Goal: Task Accomplishment & Management: Complete application form

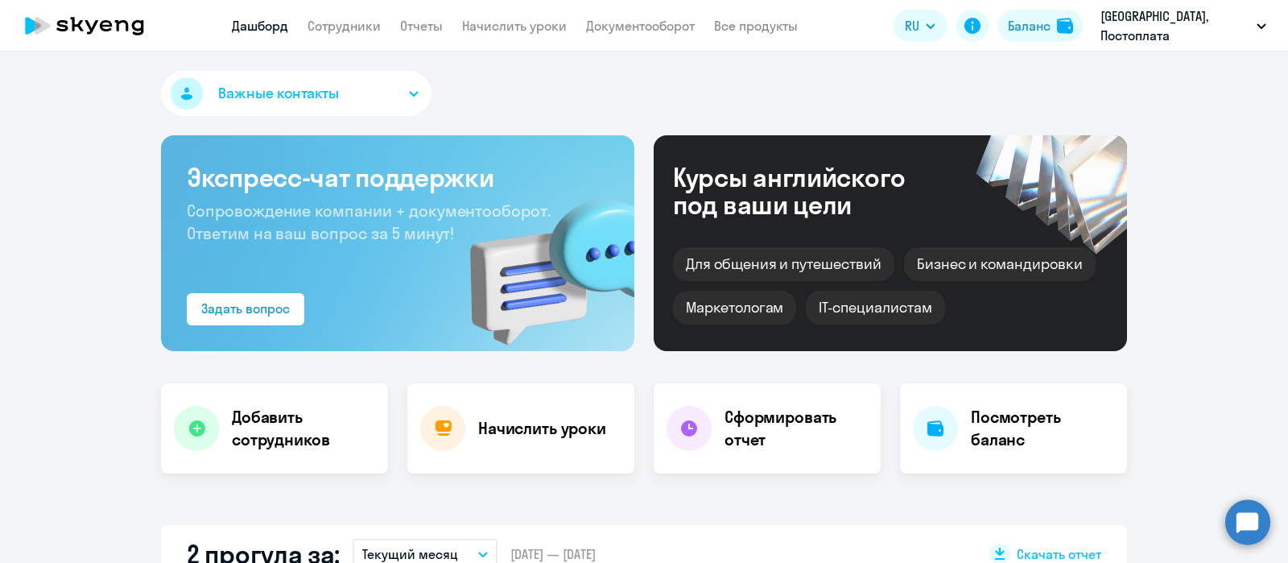
select select "30"
click at [342, 23] on link "Сотрудники" at bounding box center [343, 26] width 73 height 16
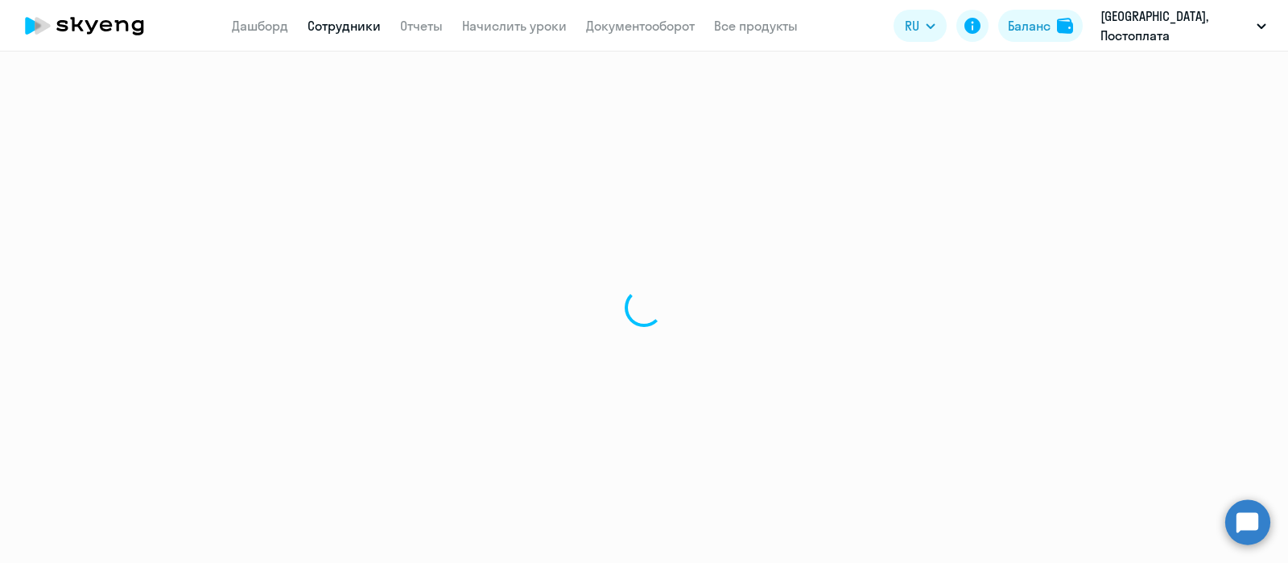
select select "30"
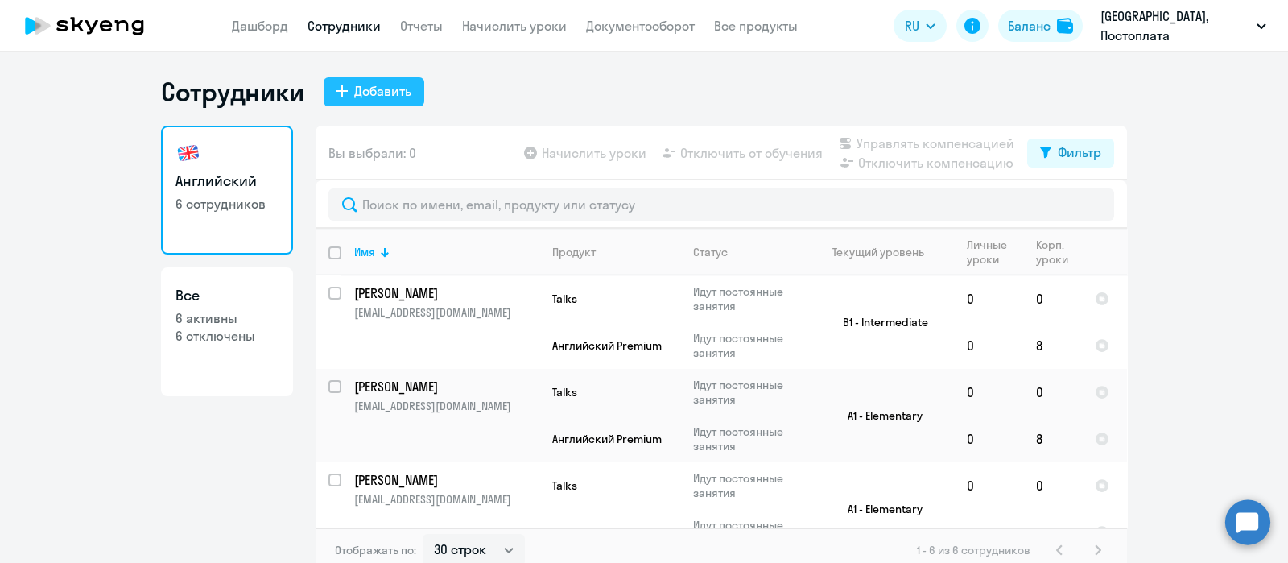
click at [398, 91] on div "Добавить" at bounding box center [382, 90] width 57 height 19
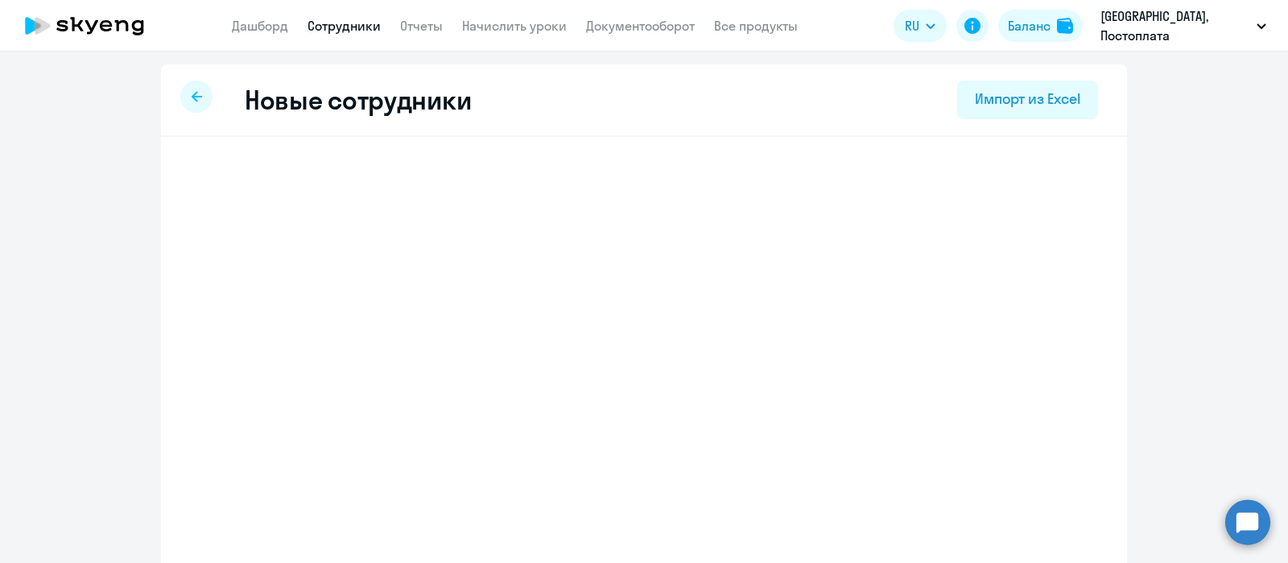
select select "english_adult_not_native_speaker_talks_15min"
select select "3"
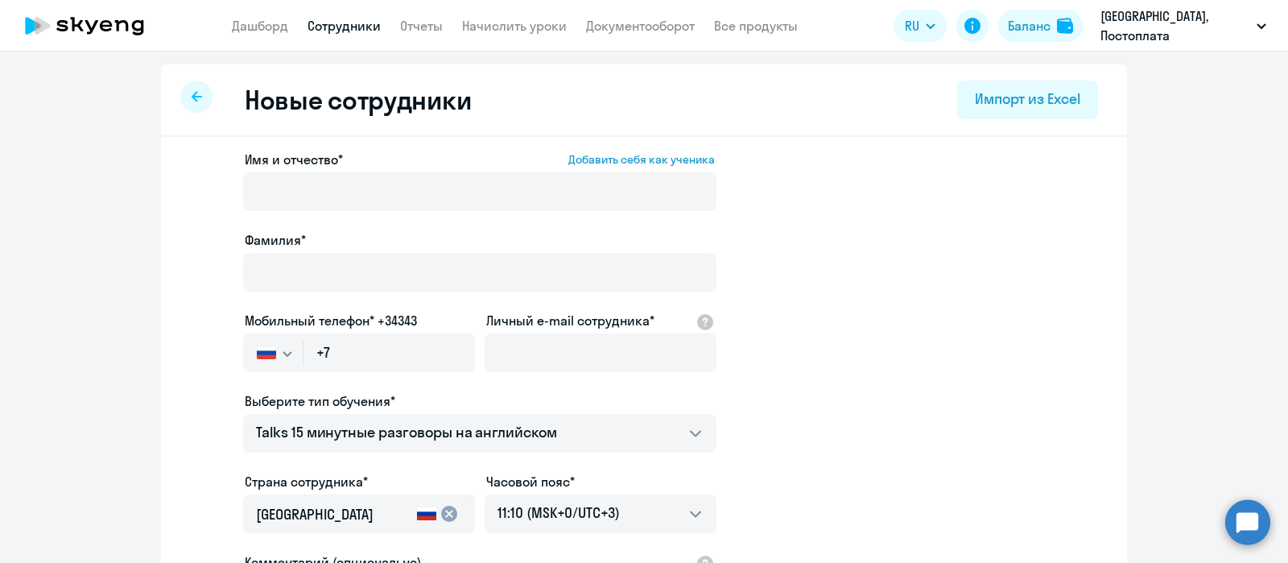
click at [118, 188] on ng-component "Новые сотрудники Импорт из Excel Имя и отчество* Добавить себя как ученика [PER…" at bounding box center [644, 454] width 1288 height 780
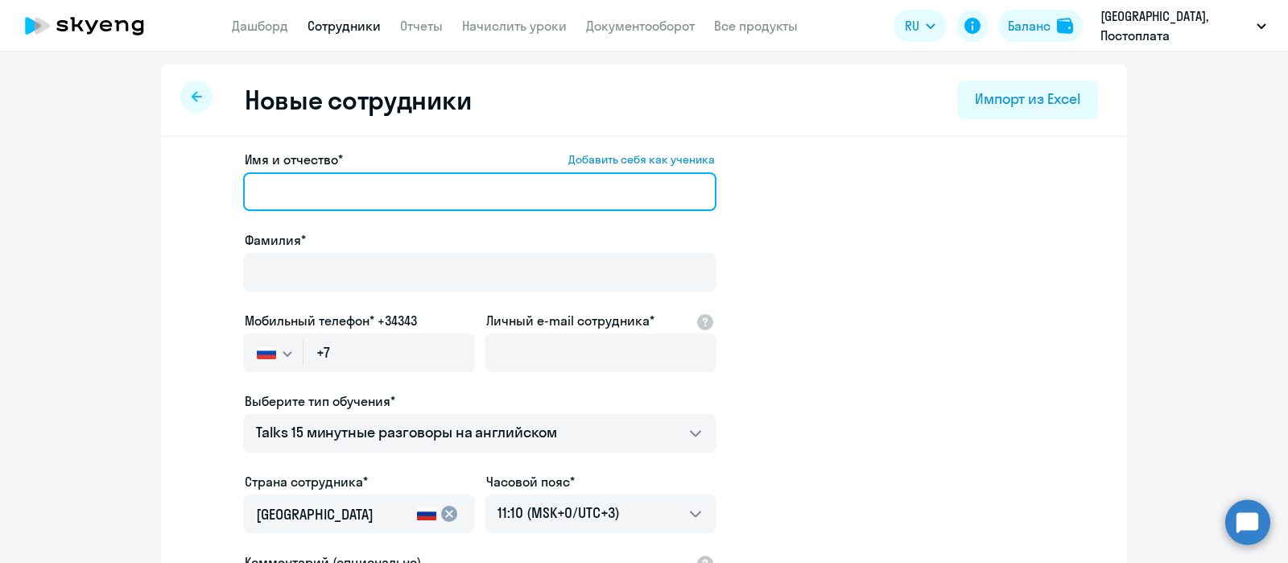
click at [306, 187] on input "Имя и отчество* Добавить себя как ученика" at bounding box center [479, 191] width 473 height 39
paste input "[PERSON_NAME]"
click at [293, 199] on input "[PERSON_NAME]" at bounding box center [479, 191] width 473 height 39
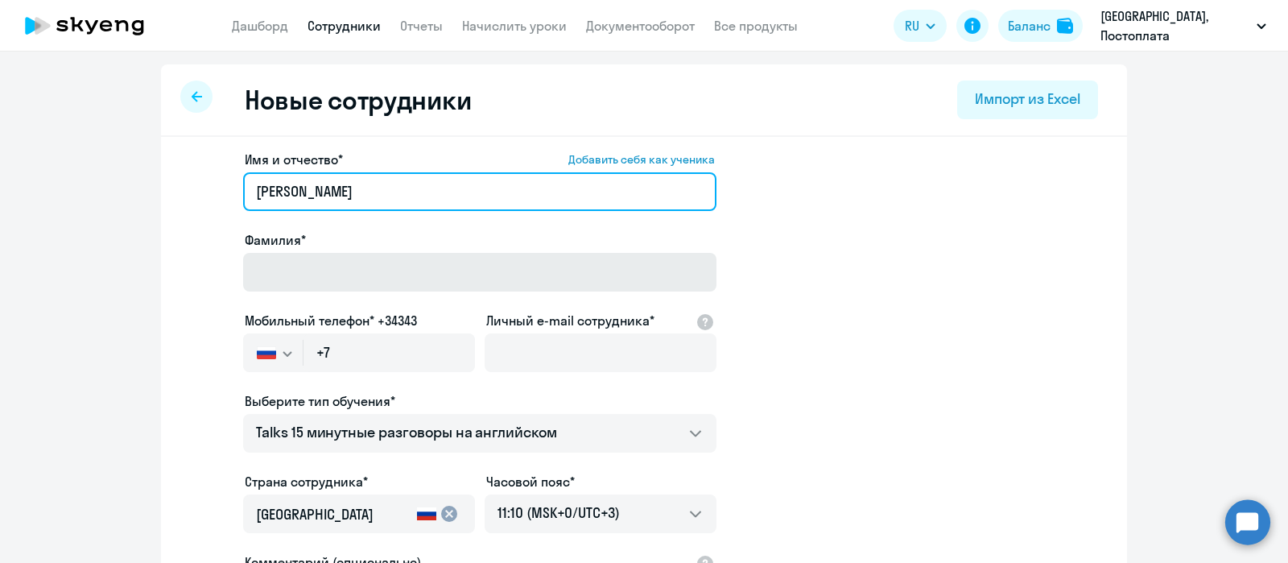
type input "[PERSON_NAME]"
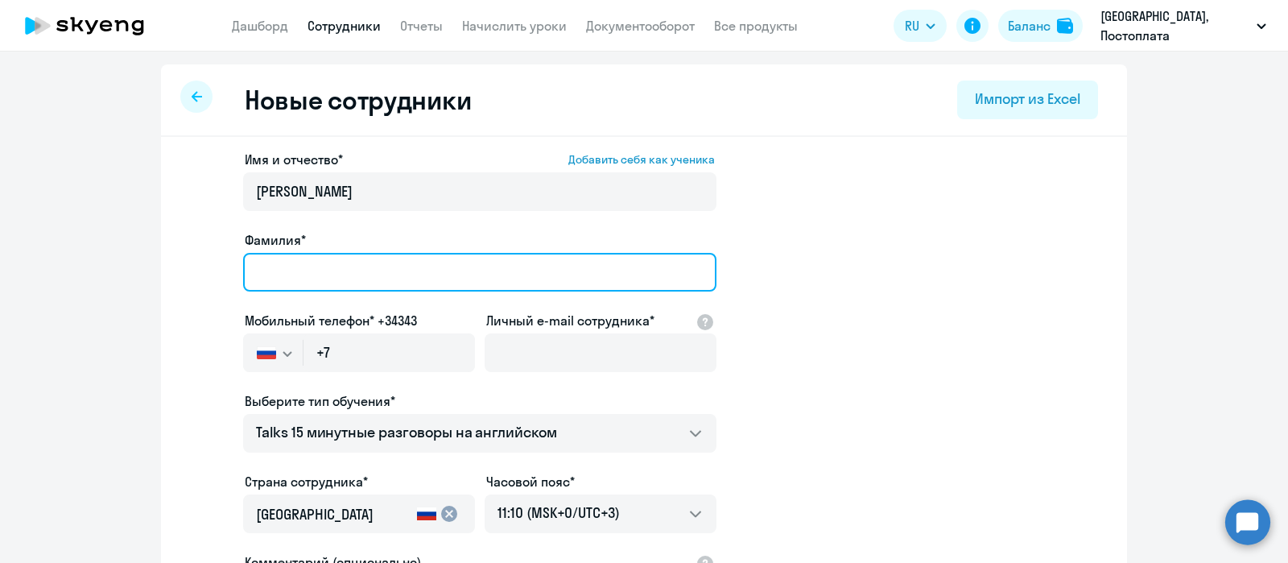
click at [317, 265] on input "Фамилия*" at bounding box center [479, 272] width 473 height 39
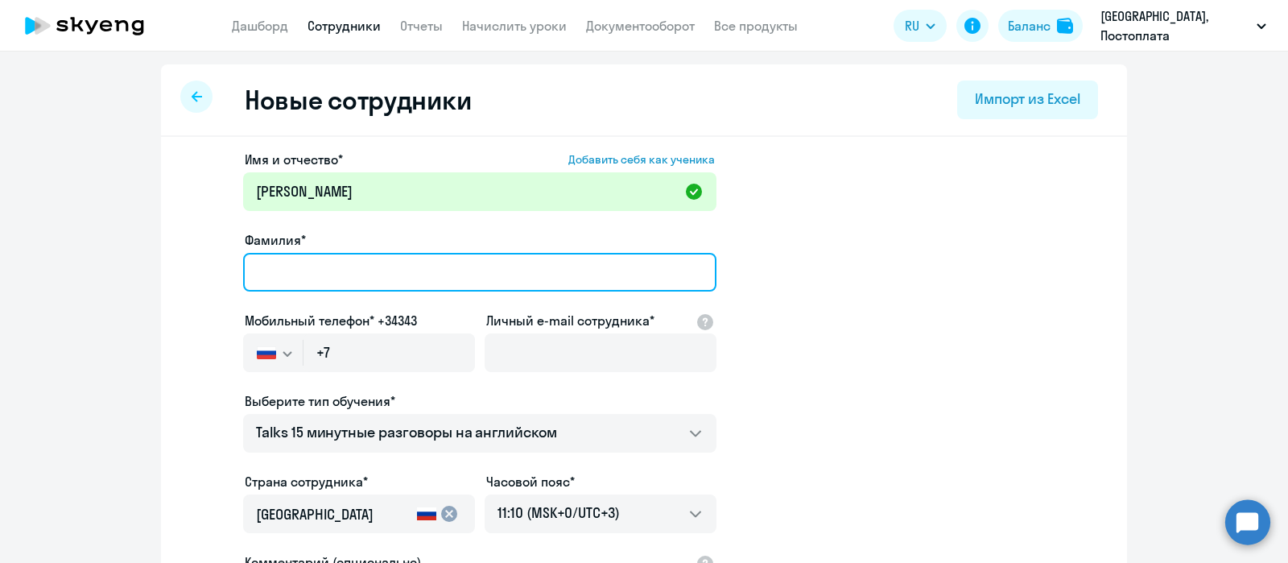
paste input "[PERSON_NAME]"
type input "[PERSON_NAME]"
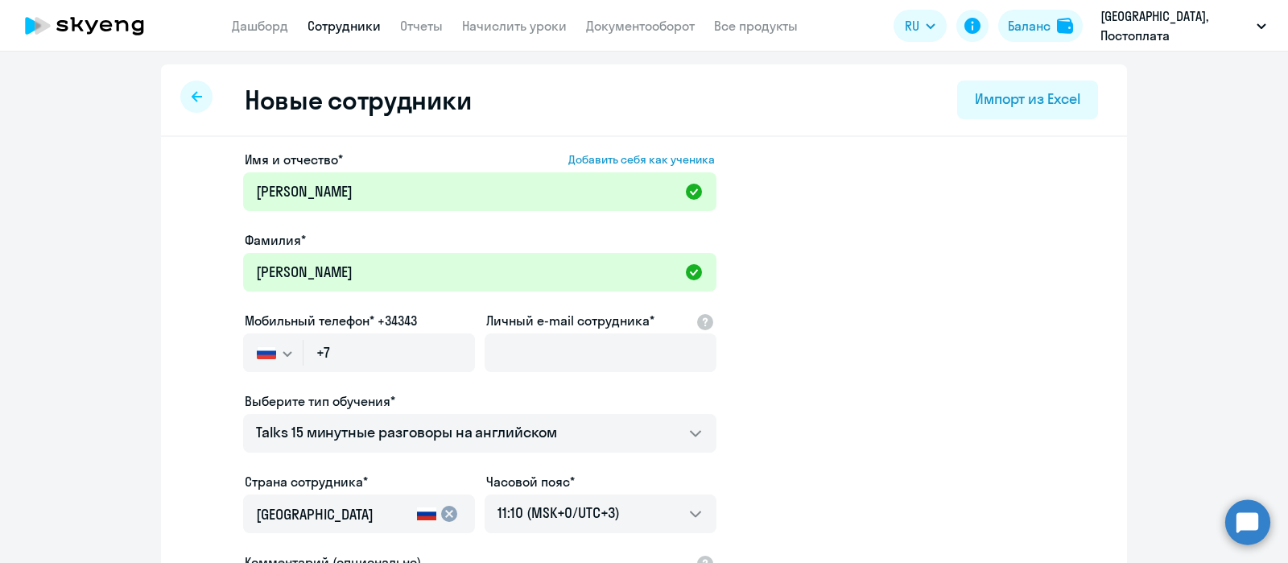
click at [172, 191] on div "Имя и отчество* Добавить себя как ученика [PERSON_NAME]* [PERSON_NAME] Мобильны…" at bounding box center [644, 490] width 966 height 707
click at [371, 349] on input "+7" at bounding box center [388, 352] width 171 height 39
paste input "[PHONE_NUMBER]"
type input "[PHONE_NUMBER]"
click at [212, 291] on app-new-student-form "Имя и отчество* Добавить себя как ученика [PERSON_NAME]* [PERSON_NAME] Мобильны…" at bounding box center [644, 437] width 914 height 574
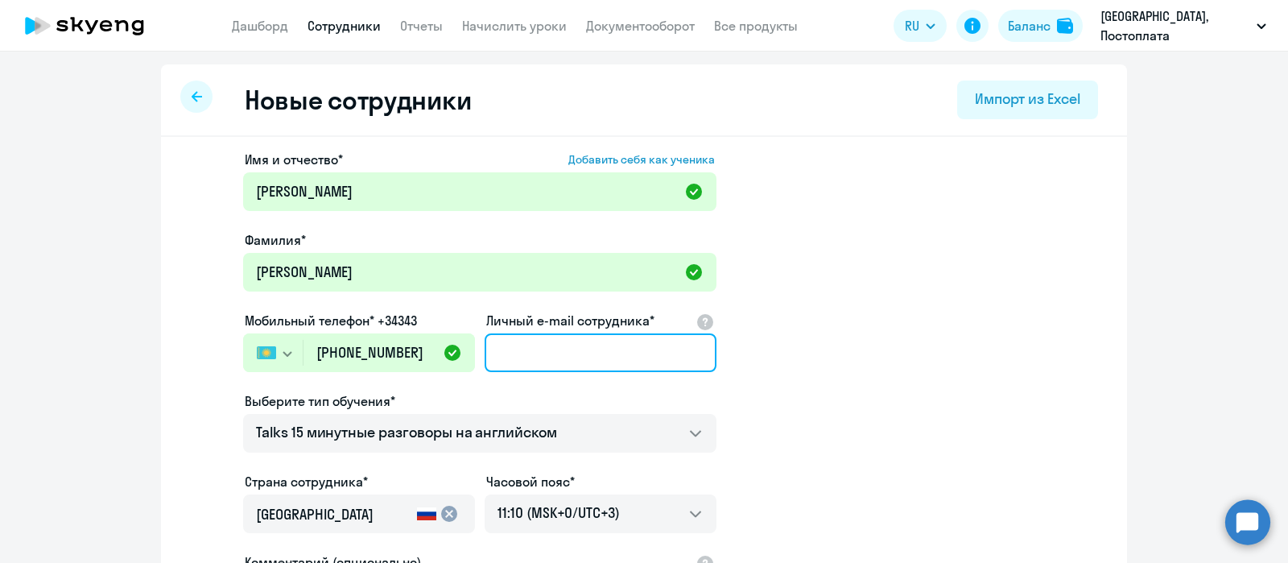
click at [595, 348] on input "Личный e-mail сотрудника*" at bounding box center [600, 352] width 232 height 39
paste input "[EMAIL_ADDRESS][DOMAIN_NAME]"
type input "[EMAIL_ADDRESS][DOMAIN_NAME]"
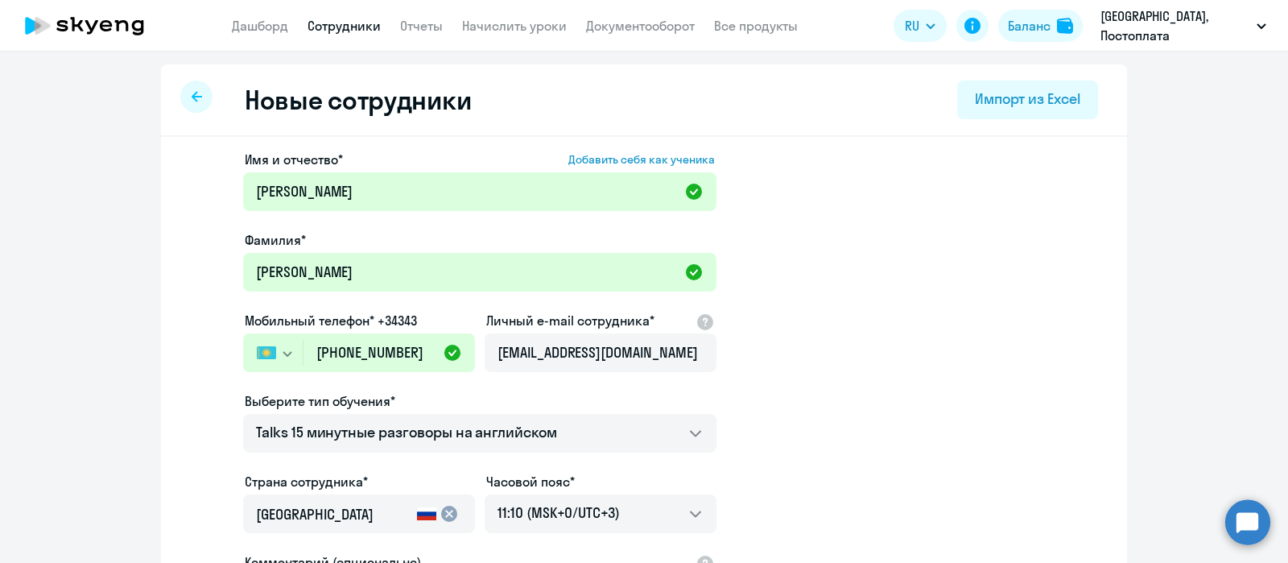
click at [789, 393] on app-new-student-form "Имя и отчество* Добавить себя как ученика [PERSON_NAME]* [PERSON_NAME] Мобильны…" at bounding box center [644, 437] width 914 height 574
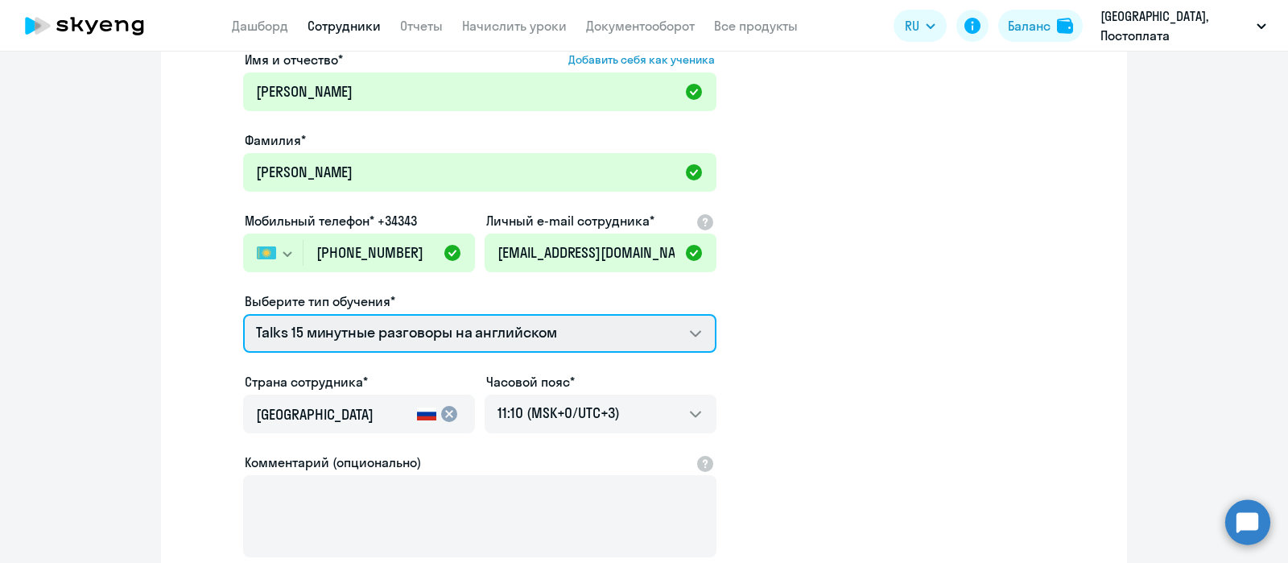
click at [527, 346] on select "Talks 15 минутные разговоры на английском Премиум английский с русскоговорящим …" at bounding box center [479, 333] width 473 height 39
select select "english_adult_not_native_speaker_premium"
click at [243, 314] on select "Talks 15 минутные разговоры на английском Премиум английский с русскоговорящим …" at bounding box center [479, 333] width 473 height 39
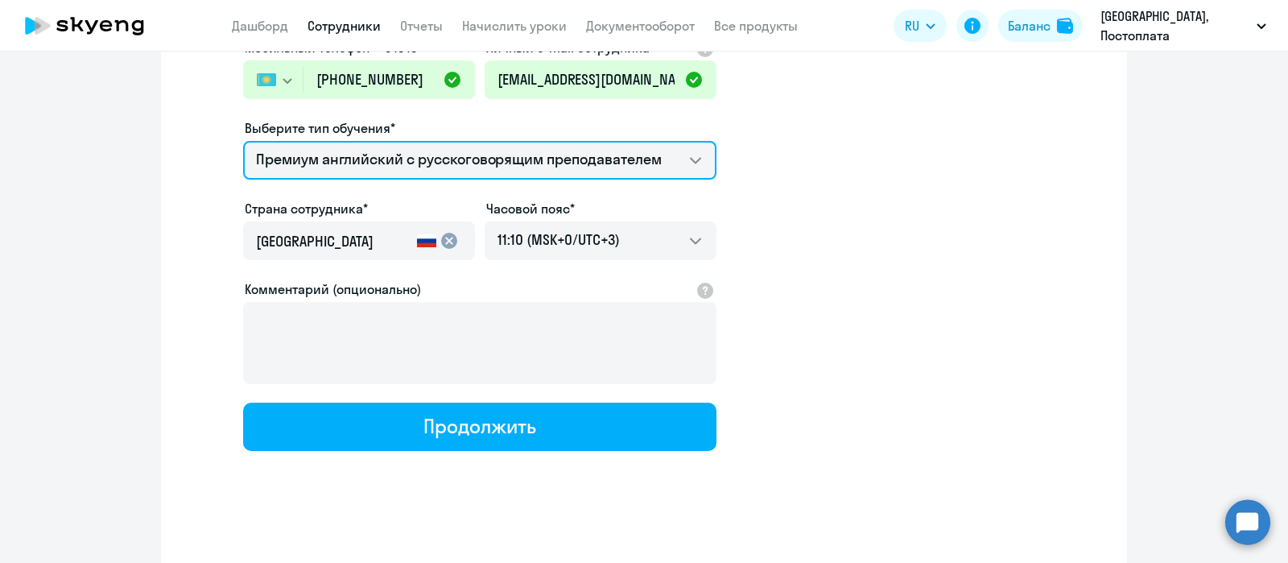
scroll to position [279, 0]
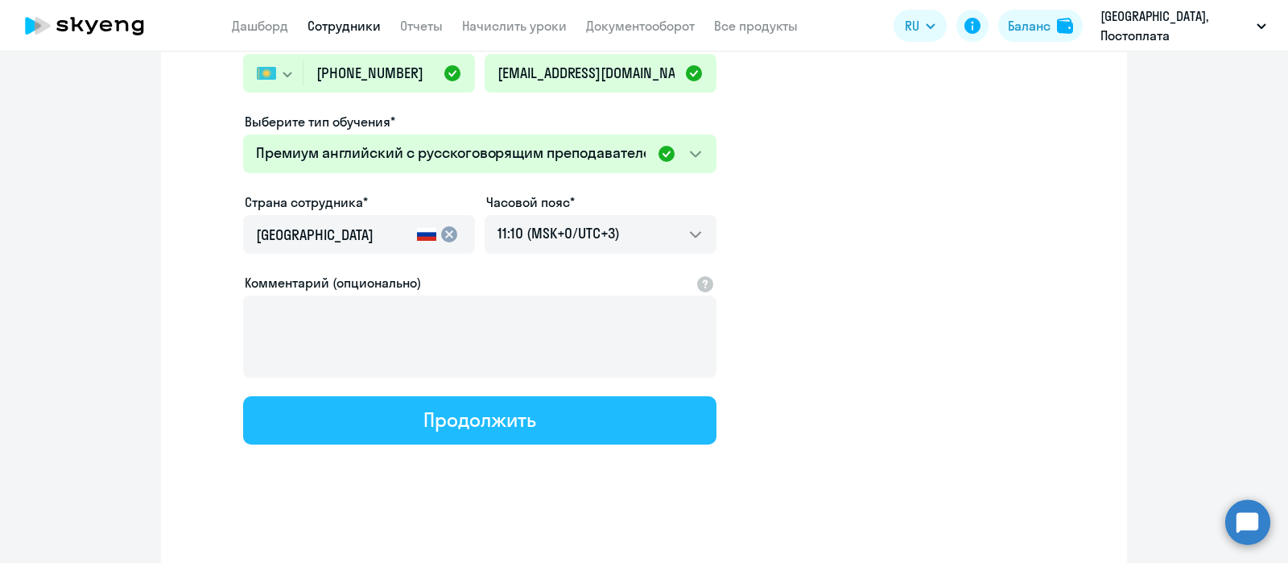
click at [575, 416] on button "Продолжить" at bounding box center [479, 420] width 473 height 48
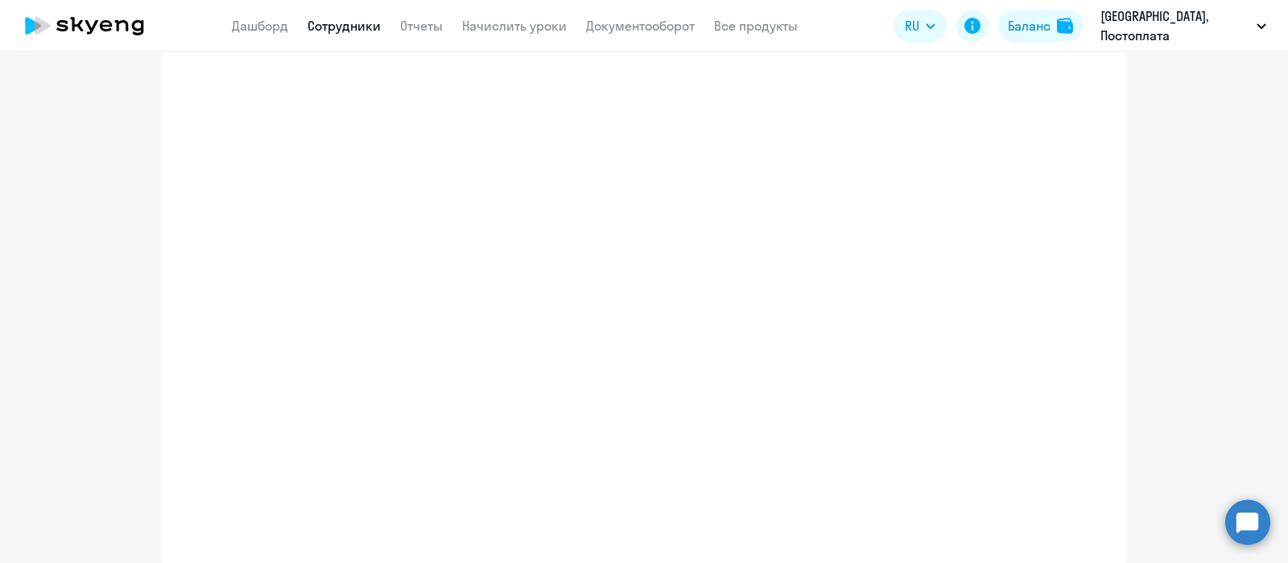
scroll to position [370, 0]
select select "english_adult_not_native_speaker_premium"
select select "3"
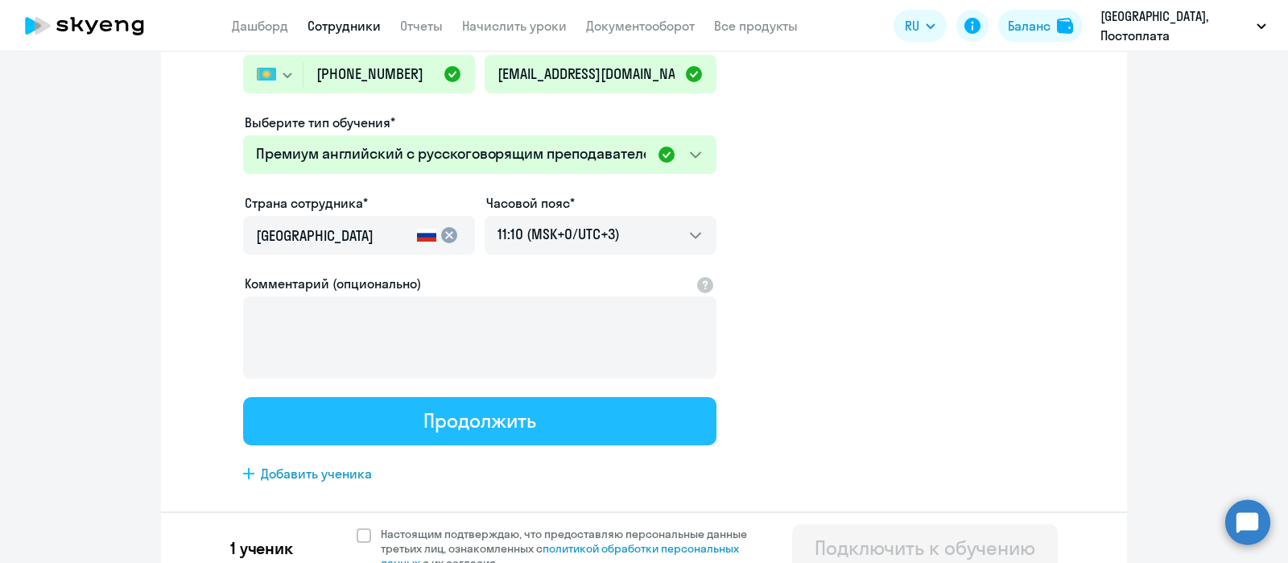
scroll to position [0, 0]
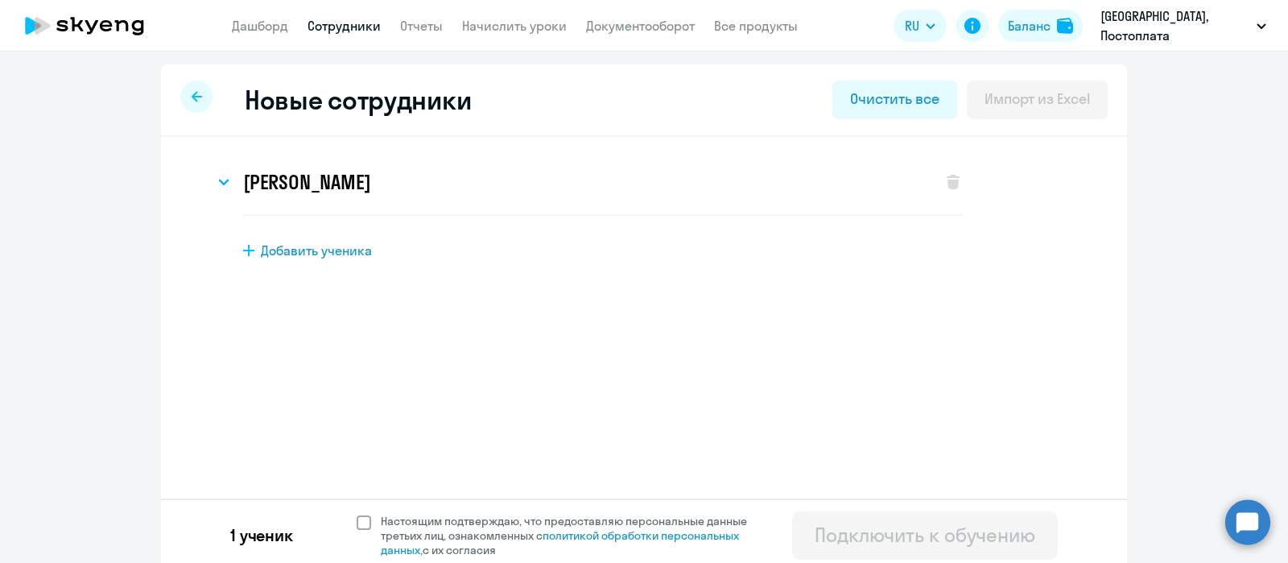
click at [356, 522] on span at bounding box center [363, 522] width 14 height 14
click at [356, 513] on input "Настоящим подтверждаю, что предоставляю персональные данные третьих лиц, ознако…" at bounding box center [356, 513] width 1 height 1
checkbox input "true"
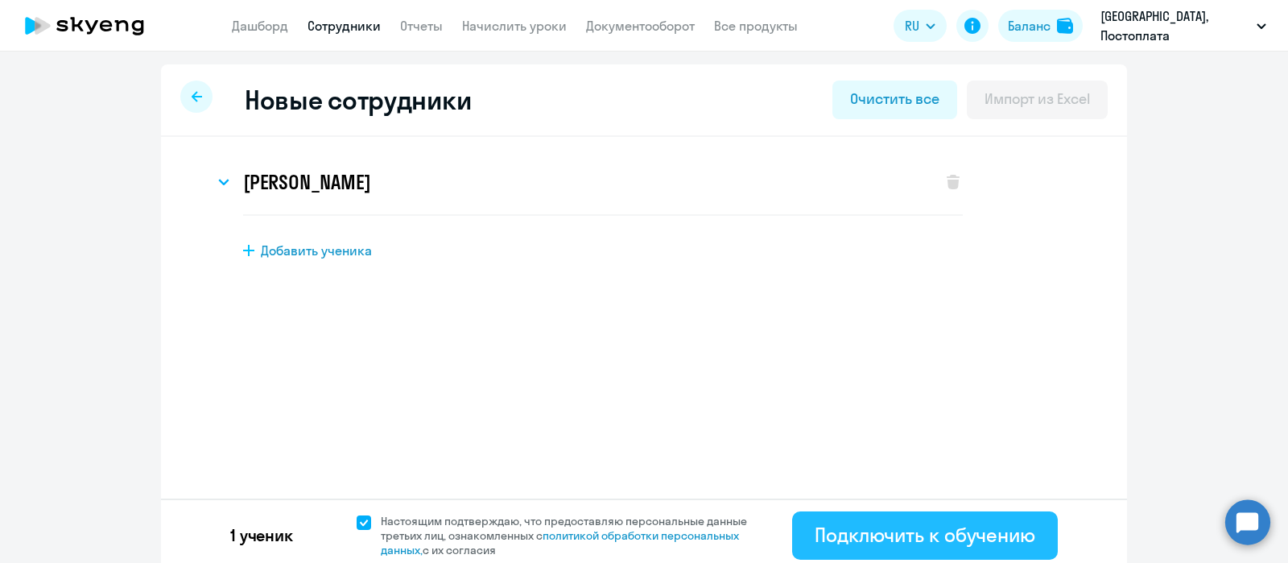
click at [857, 521] on div "Подключить к обучению" at bounding box center [924, 534] width 220 height 26
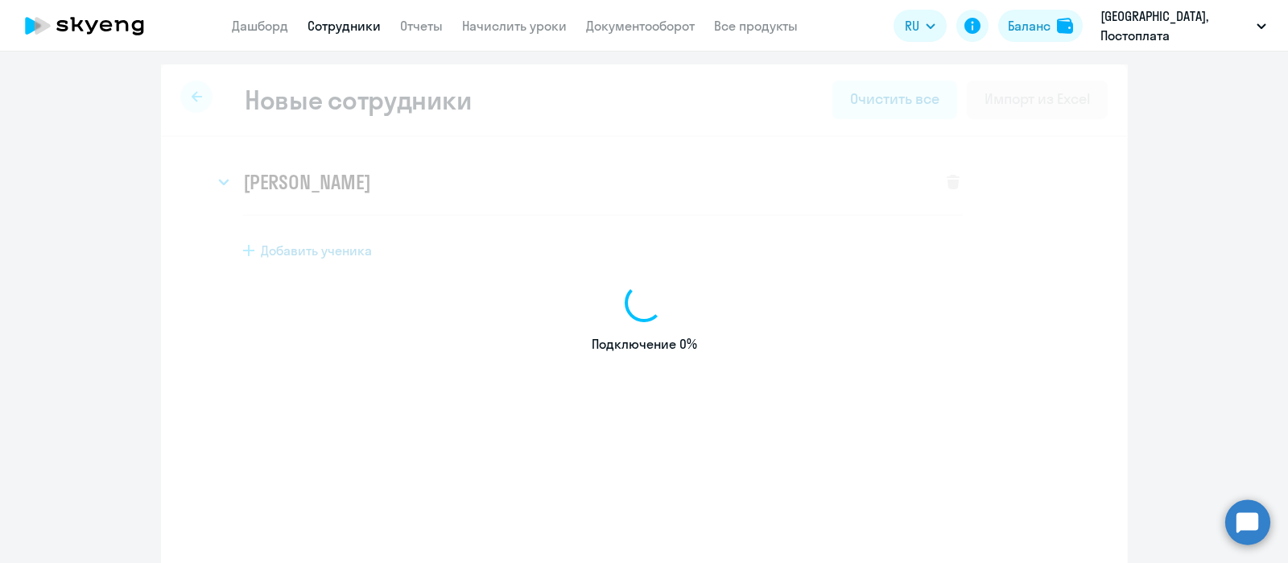
select select "english_adult_not_native_speaker_talks_15min"
select select "3"
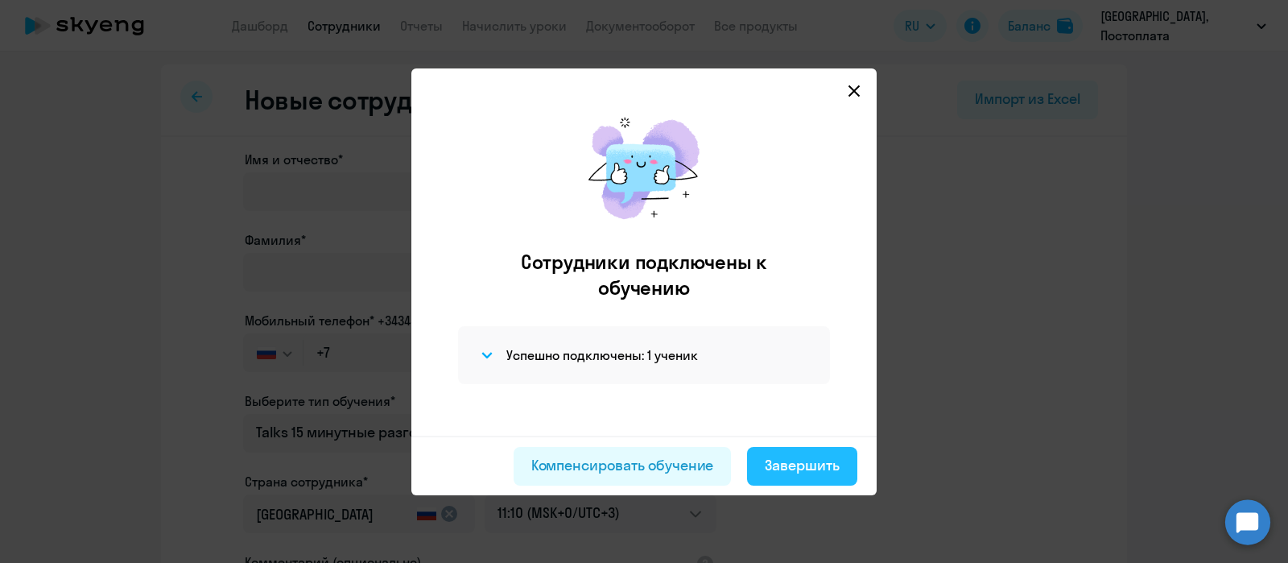
click at [813, 471] on div "Завершить" at bounding box center [801, 465] width 75 height 21
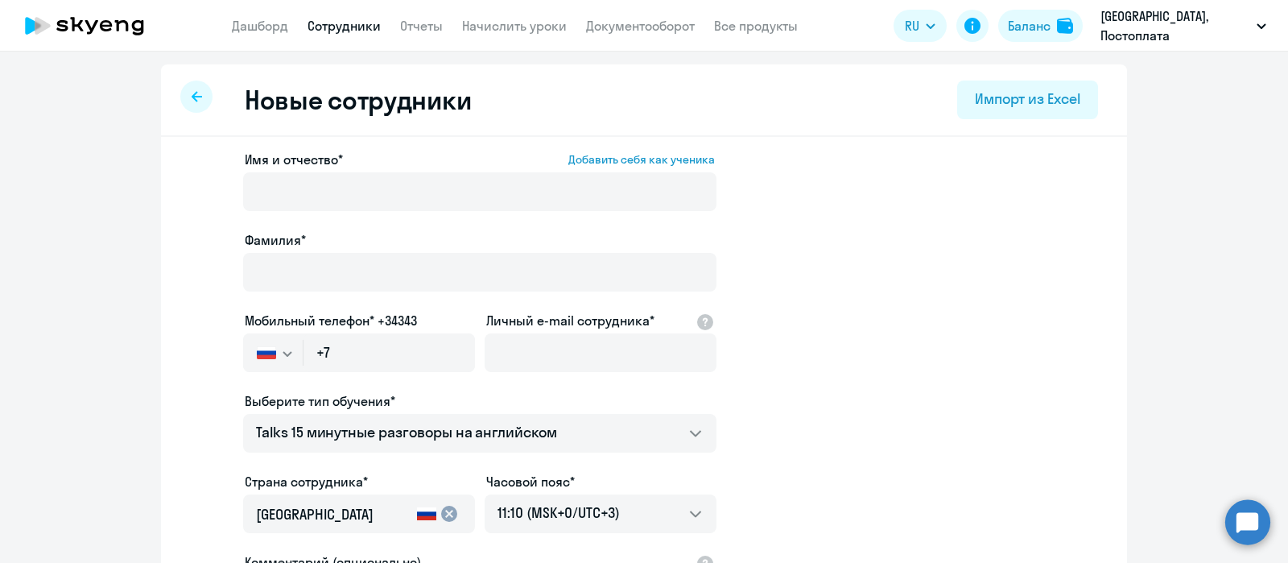
select select "30"
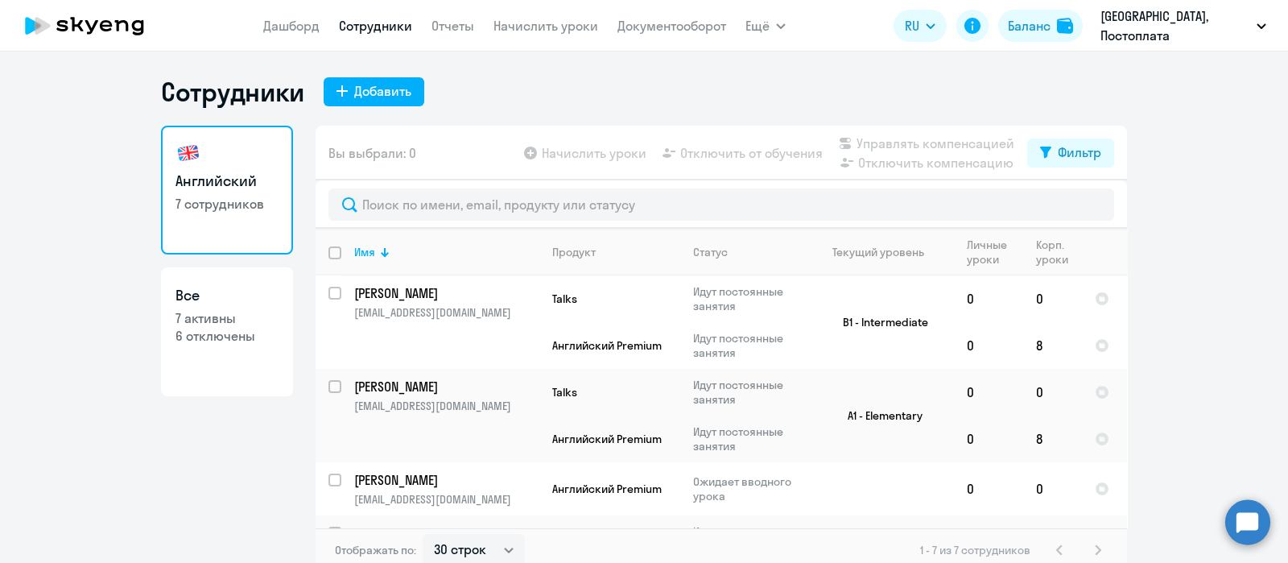
drag, startPoint x: 71, startPoint y: 203, endPoint x: 97, endPoint y: 203, distance: 25.8
click at [71, 203] on ng-component "Сотрудники Добавить Английский 7 сотрудников Все 7 активны 6 отключены Вы выбра…" at bounding box center [644, 324] width 1288 height 497
click at [361, 94] on div "Добавить" at bounding box center [382, 90] width 57 height 19
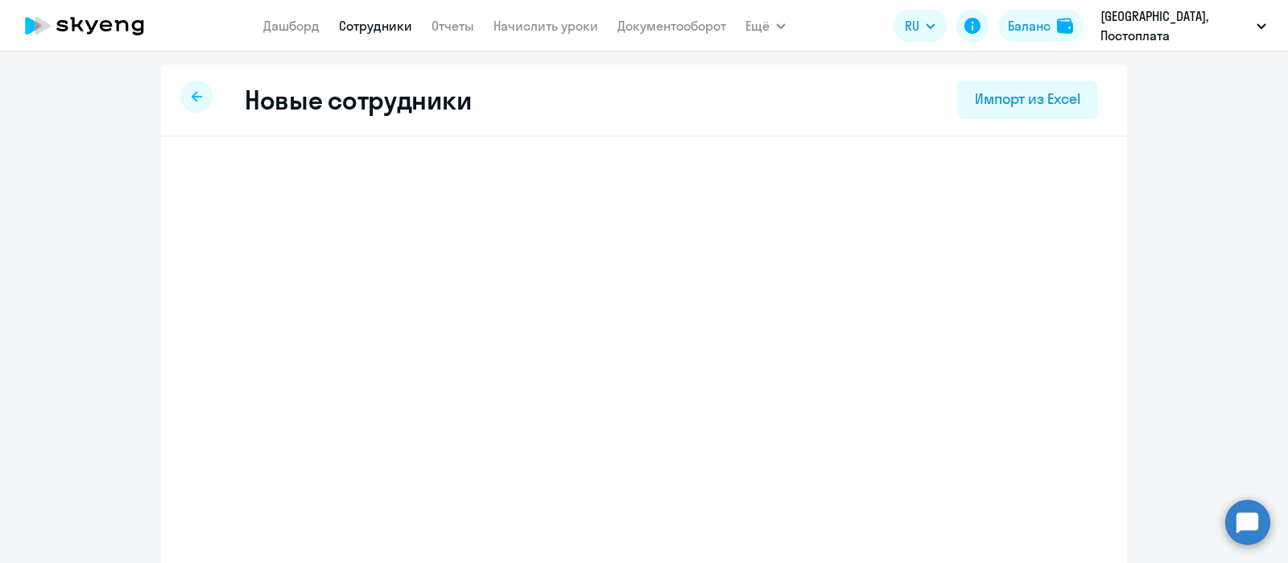
select select "english_adult_not_native_speaker_talks_15min"
select select "3"
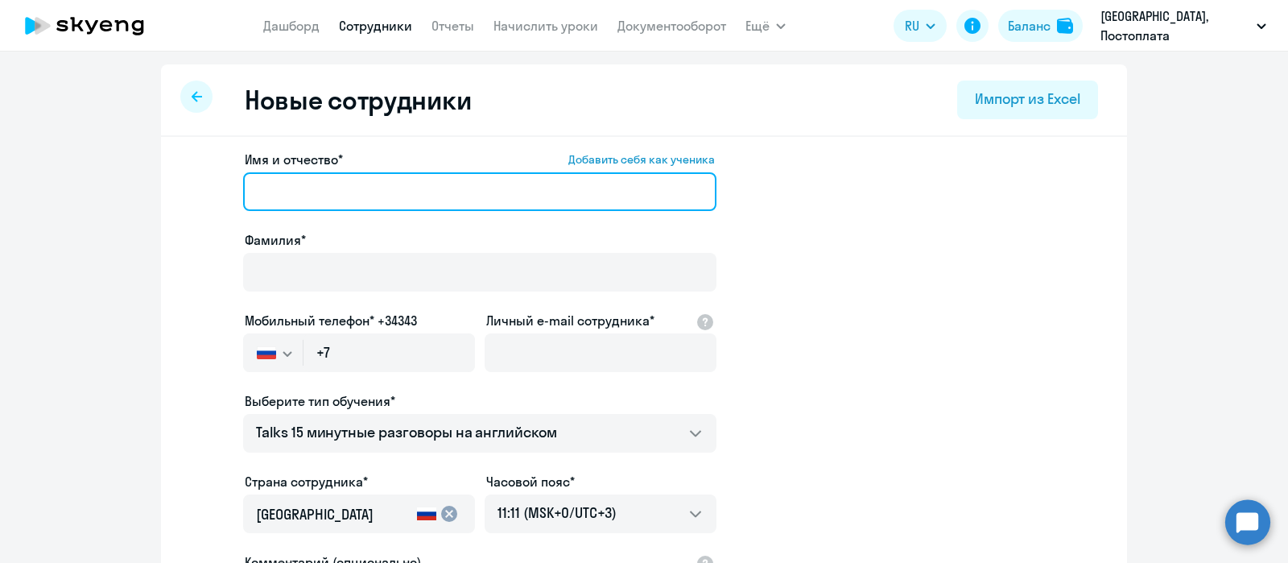
click at [449, 191] on input "Имя и отчество* Добавить себя как ученика" at bounding box center [479, 191] width 473 height 39
paste input "[PERSON_NAME]"
click at [278, 189] on input "[PERSON_NAME]" at bounding box center [479, 191] width 473 height 39
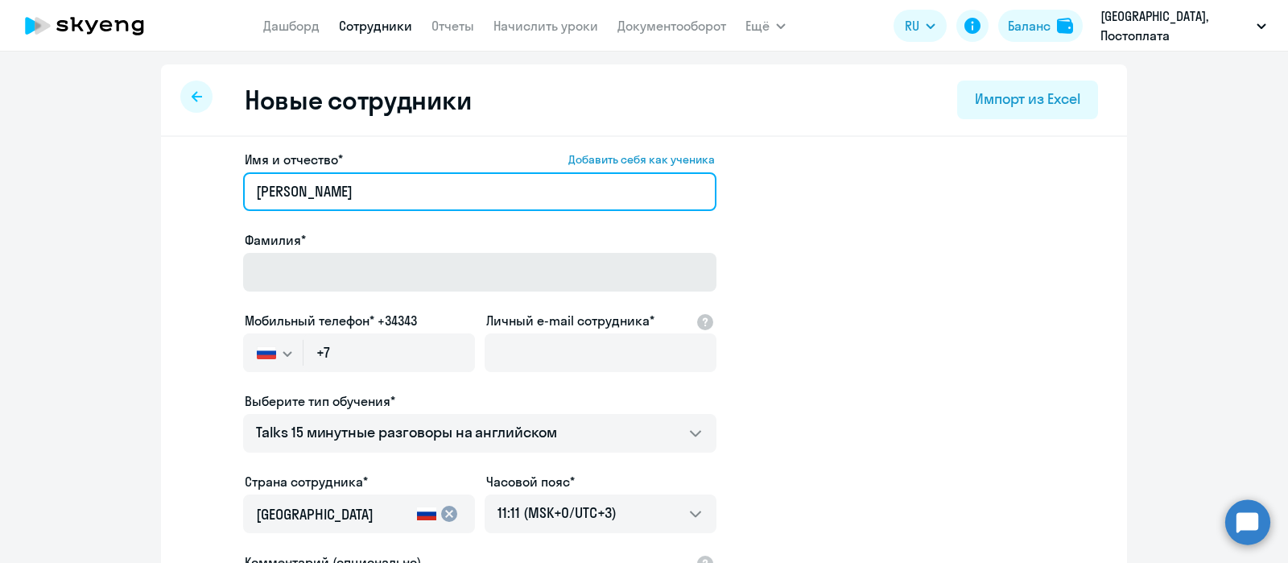
type input "[PERSON_NAME]"
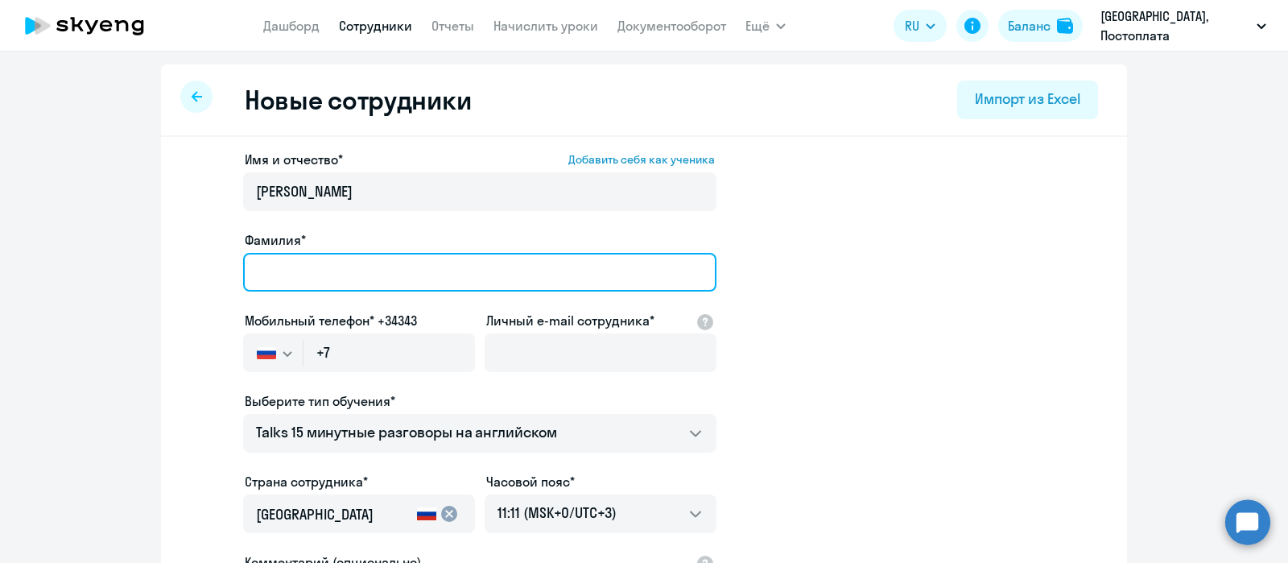
click at [316, 268] on input "Фамилия*" at bounding box center [479, 272] width 473 height 39
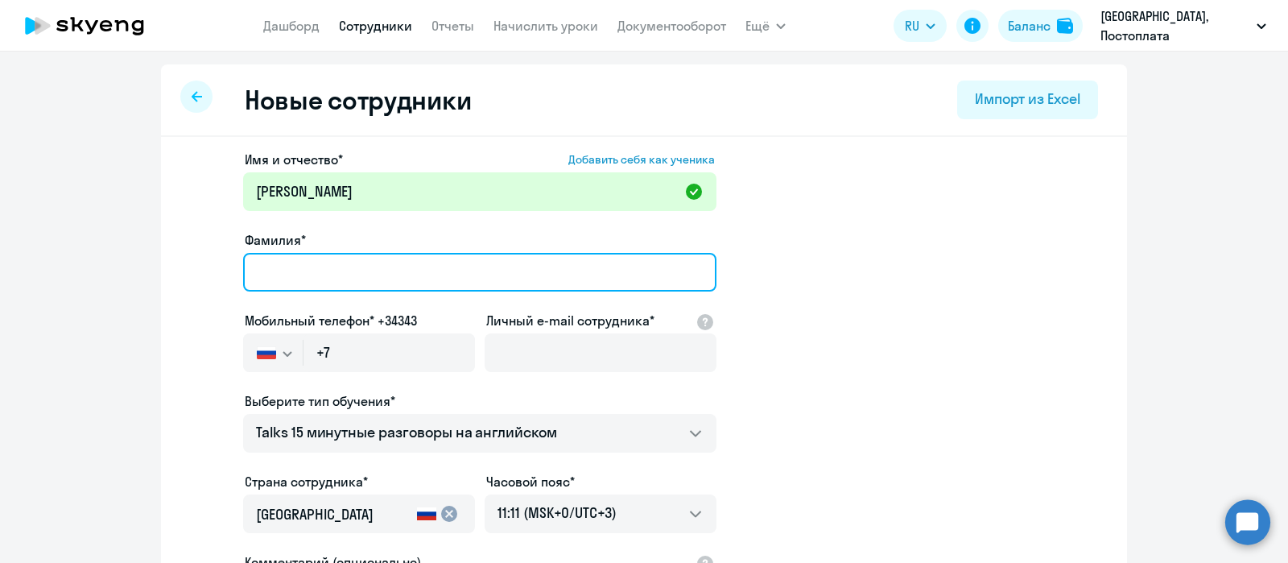
paste input "[PERSON_NAME]"
type input "[PERSON_NAME]"
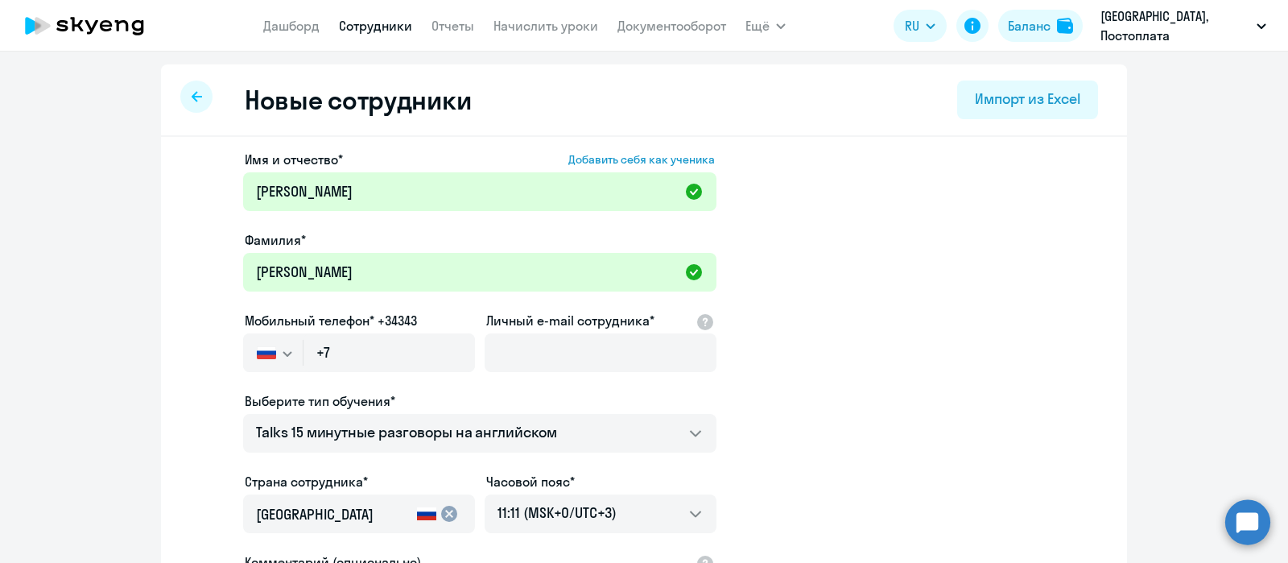
click at [202, 239] on app-new-student-form "Имя и отчество* Добавить себя как ученика [PERSON_NAME]* [PERSON_NAME] Мобильны…" at bounding box center [644, 437] width 914 height 574
click at [381, 361] on input "+7" at bounding box center [388, 352] width 171 height 39
paste input "[PHONE_NUMBER]"
type input "[PHONE_NUMBER]"
click at [213, 307] on app-new-student-form "Имя и отчество* Добавить себя как ученика [PERSON_NAME]* [PERSON_NAME] Мобильны…" at bounding box center [644, 437] width 914 height 574
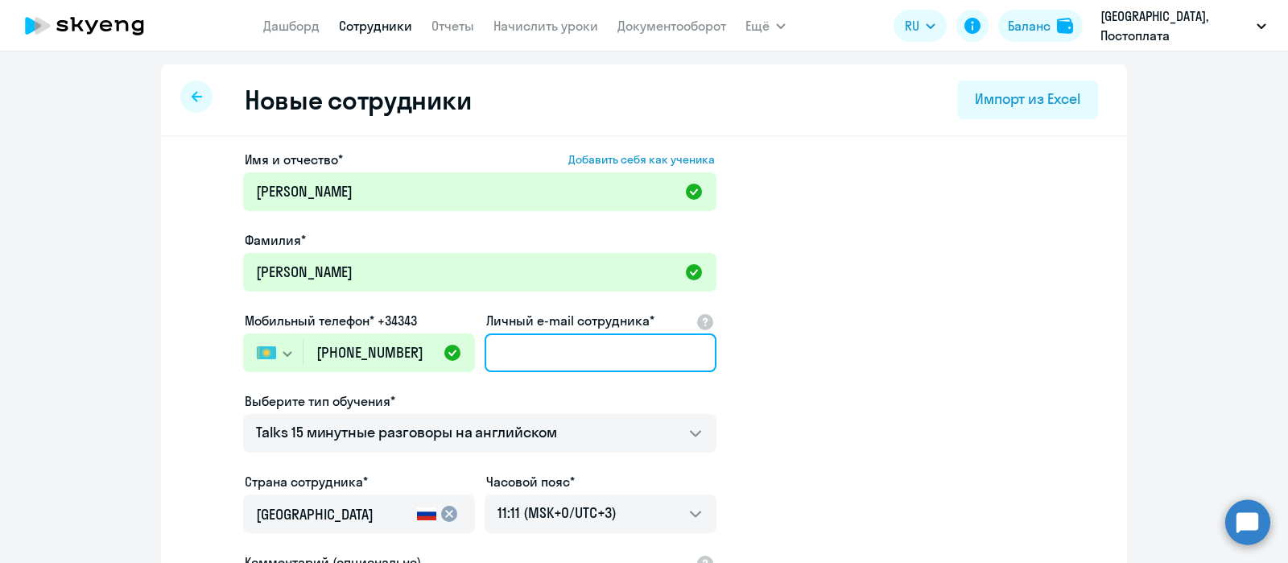
click at [573, 352] on input "Личный e-mail сотрудника*" at bounding box center [600, 352] width 232 height 39
paste input "[EMAIL_ADDRESS][DOMAIN_NAME]"
type input "[EMAIL_ADDRESS][DOMAIN_NAME]"
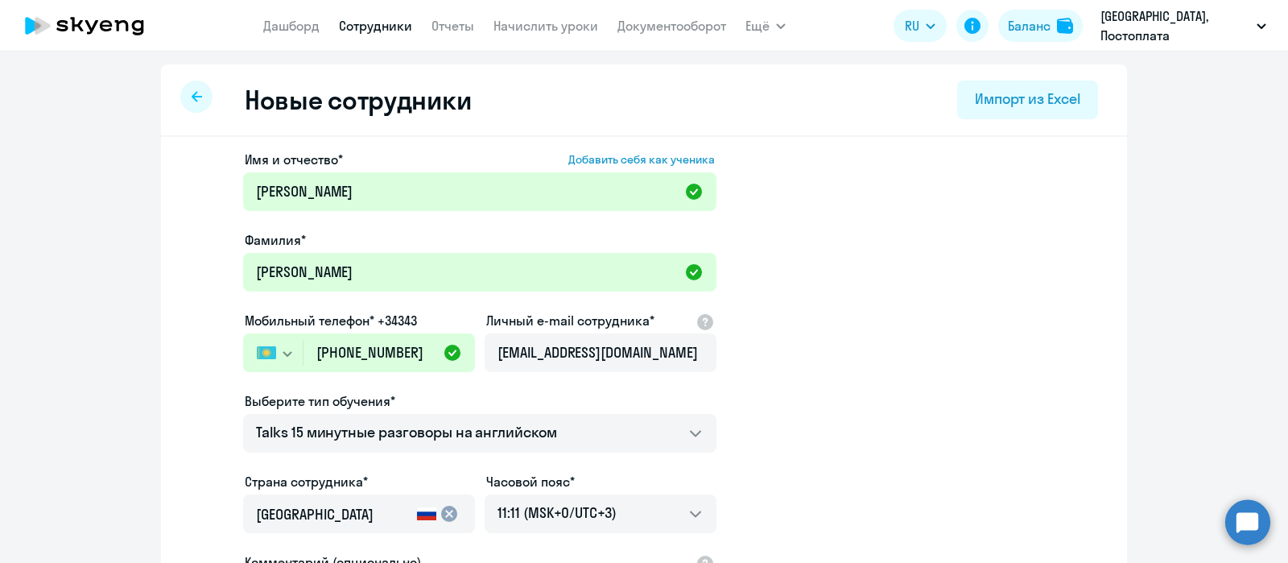
click at [785, 381] on app-new-student-form "Имя и отчество* Добавить себя как ученика [PERSON_NAME]* [PERSON_NAME] Мобильны…" at bounding box center [644, 437] width 914 height 574
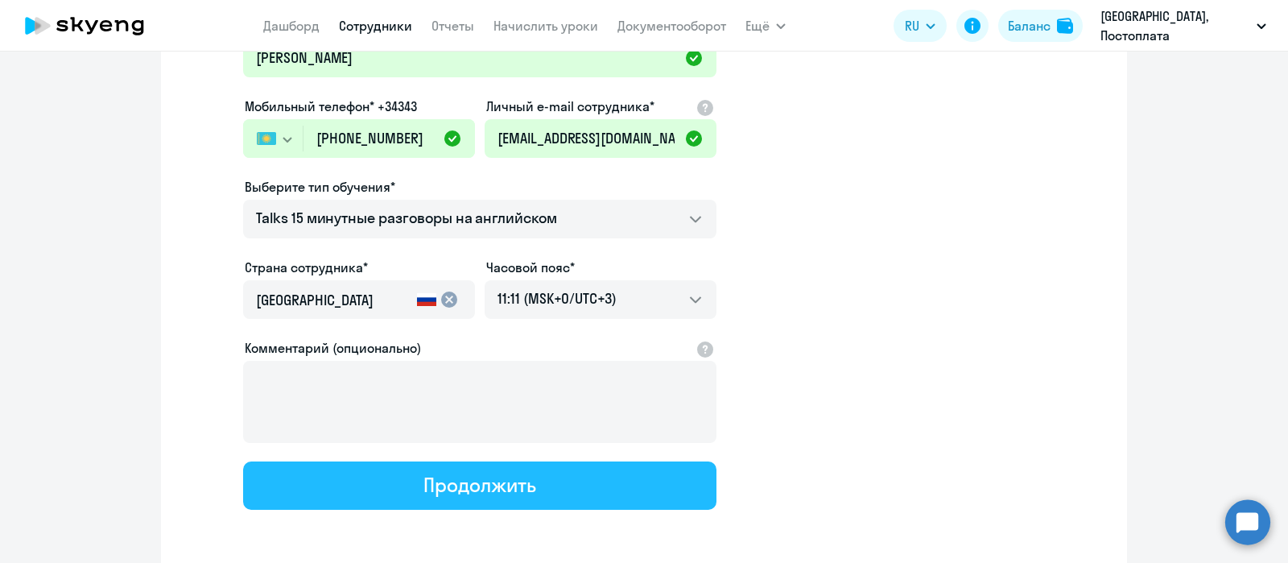
scroll to position [279, 0]
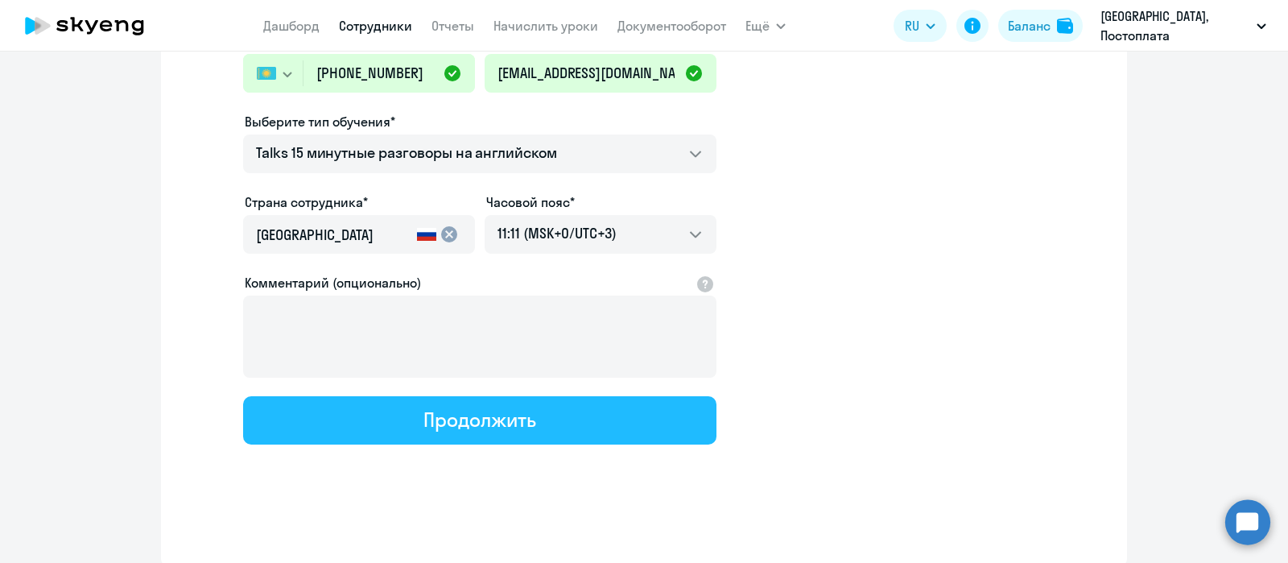
click at [445, 424] on div "Продолжить" at bounding box center [479, 419] width 112 height 26
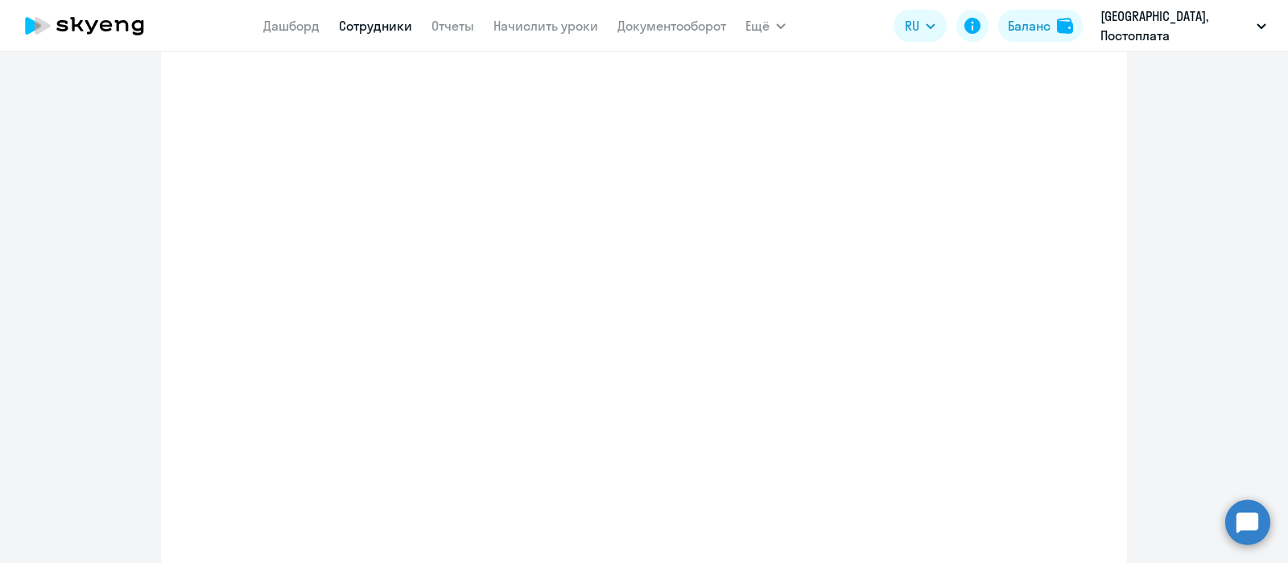
select select "english_adult_not_native_speaker_talks_15min"
select select "3"
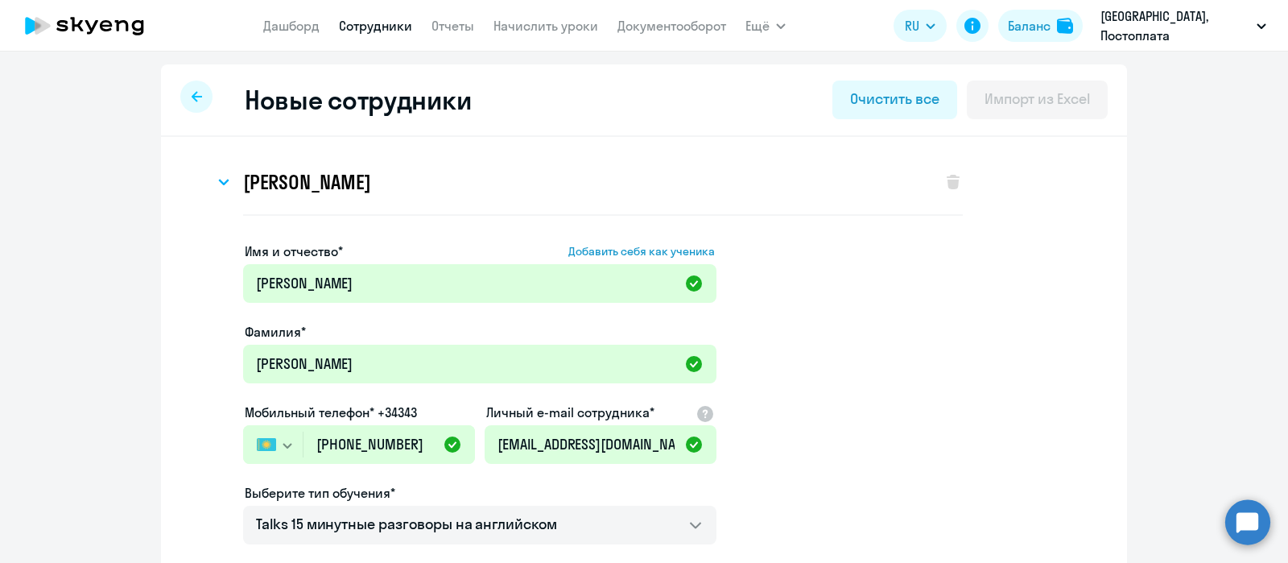
scroll to position [0, 0]
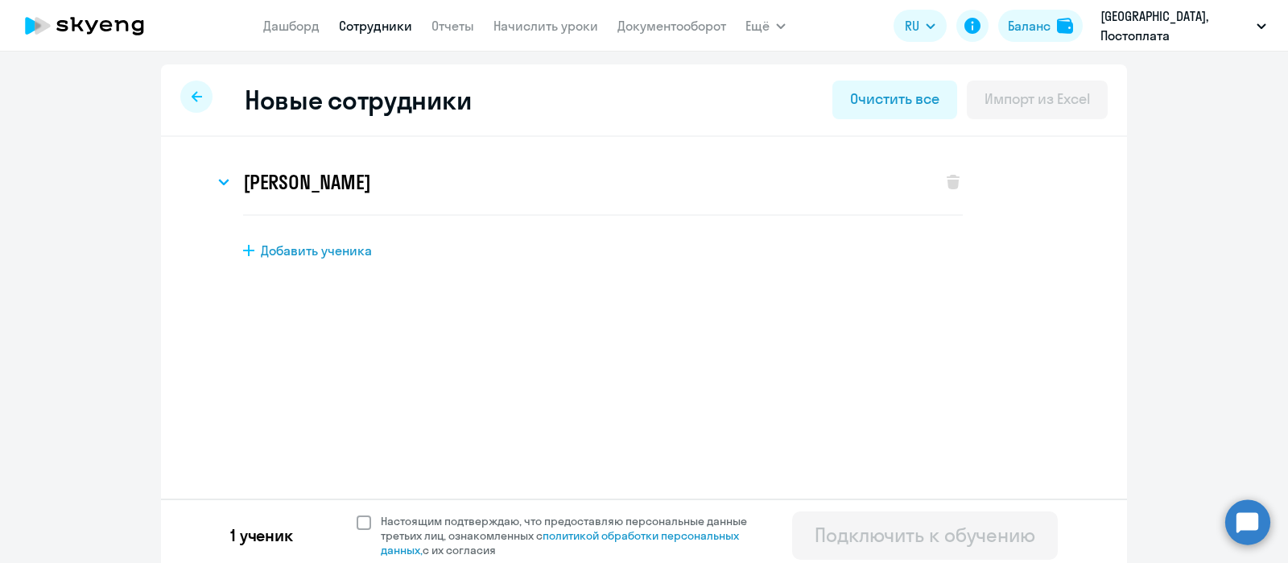
click at [361, 526] on span at bounding box center [363, 522] width 14 height 14
click at [356, 513] on input "Настоящим подтверждаю, что предоставляю персональные данные третьих лиц, ознако…" at bounding box center [356, 513] width 1 height 1
checkbox input "true"
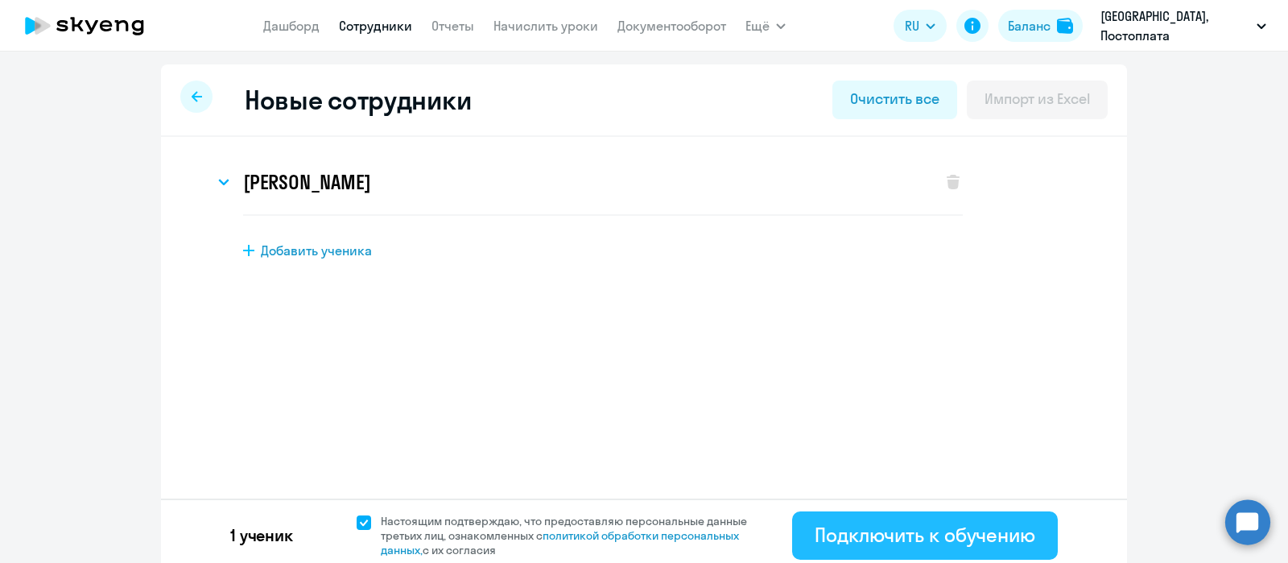
click at [853, 528] on div "Подключить к обучению" at bounding box center [924, 534] width 220 height 26
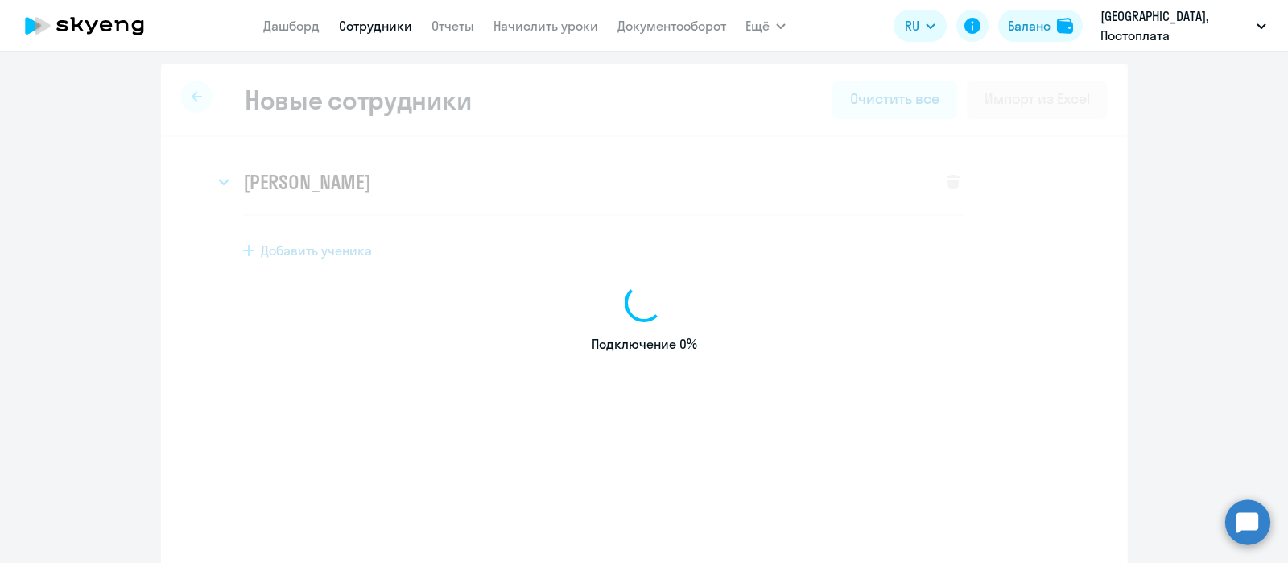
select select "english_adult_not_native_speaker_talks_15min"
select select "3"
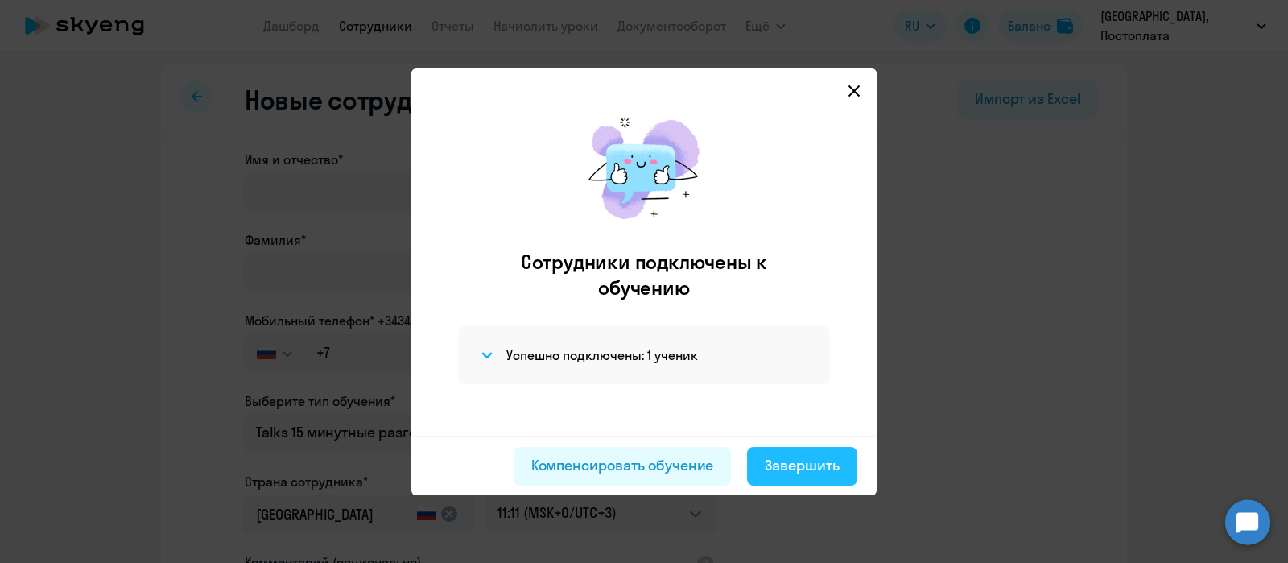
click at [801, 463] on div "Завершить" at bounding box center [801, 465] width 75 height 21
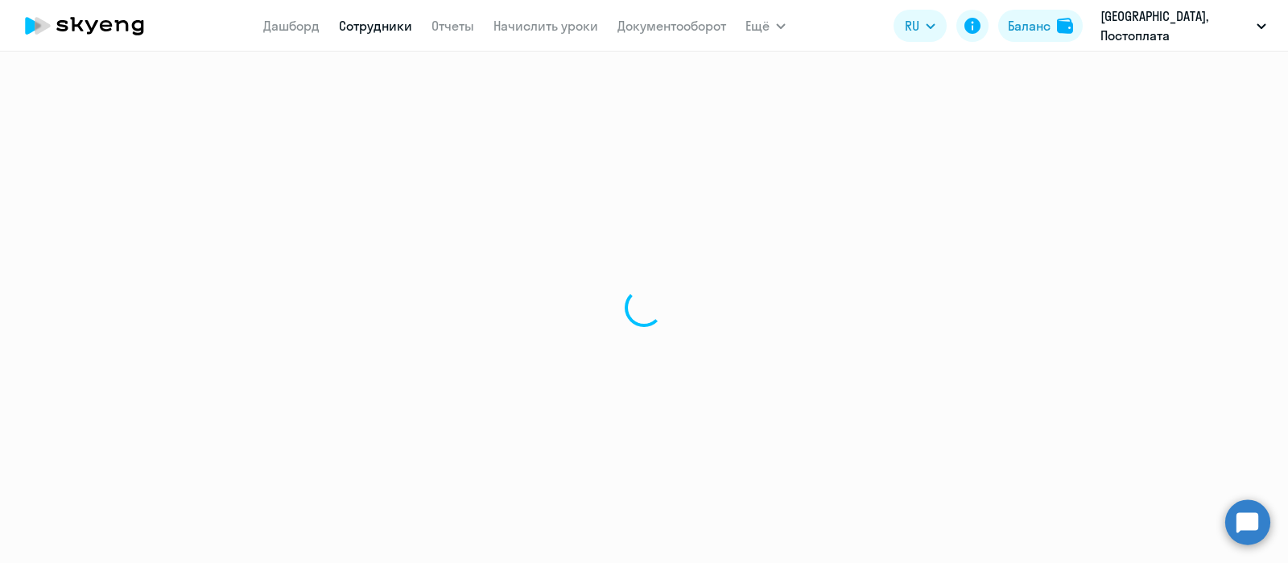
select select "30"
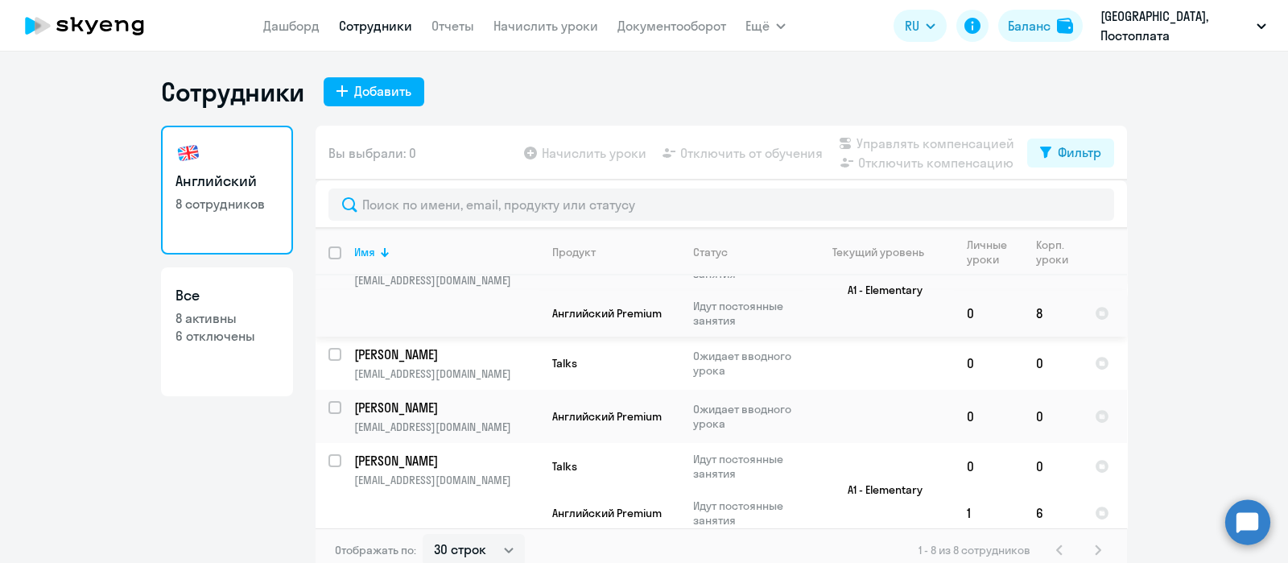
scroll to position [100, 0]
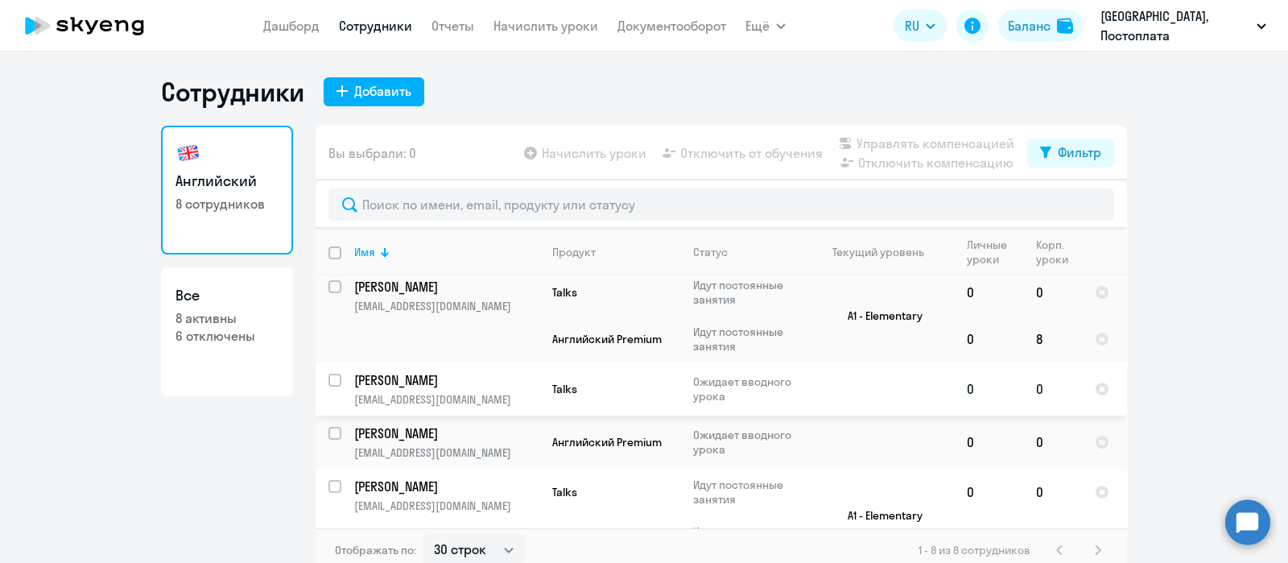
click at [629, 381] on p "Talks" at bounding box center [610, 388] width 116 height 14
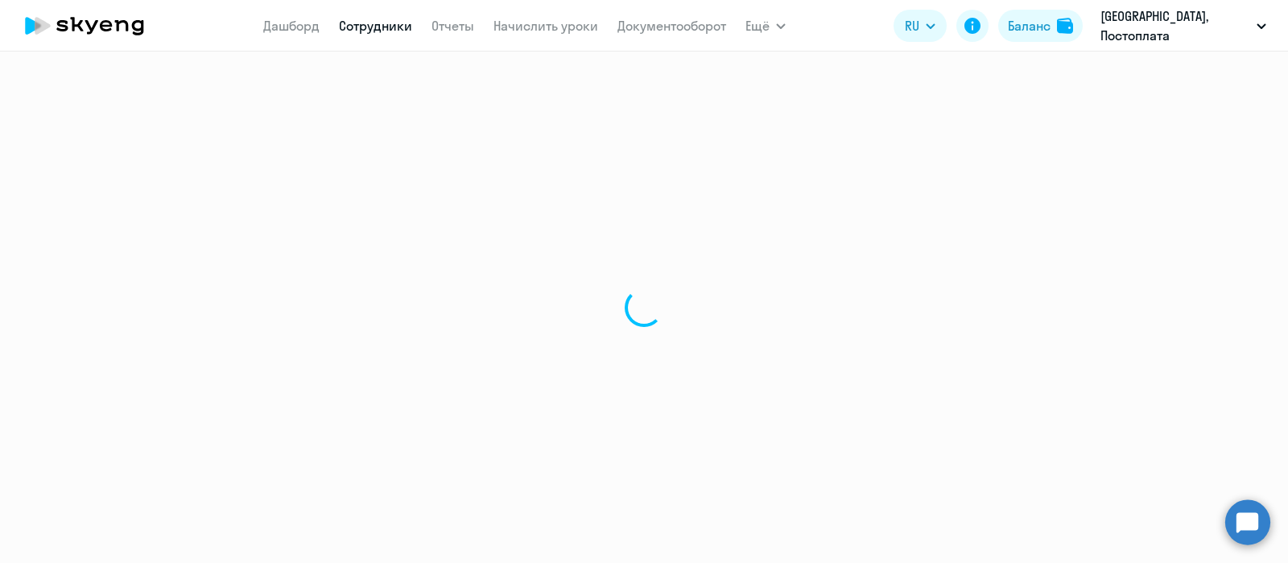
select select "english"
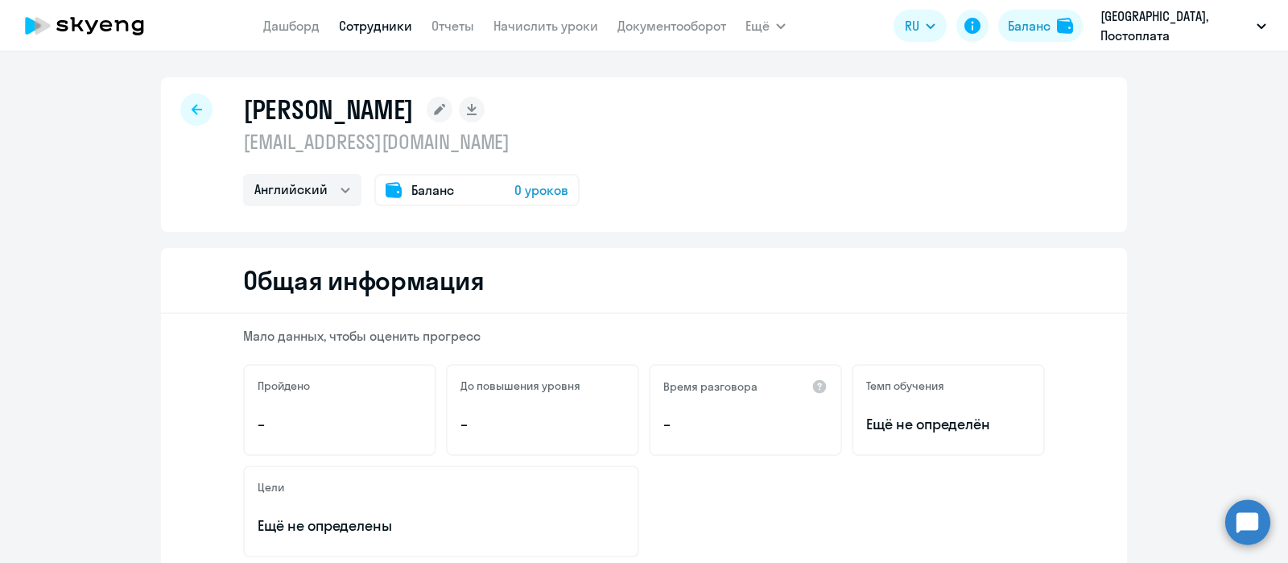
scroll to position [503, 0]
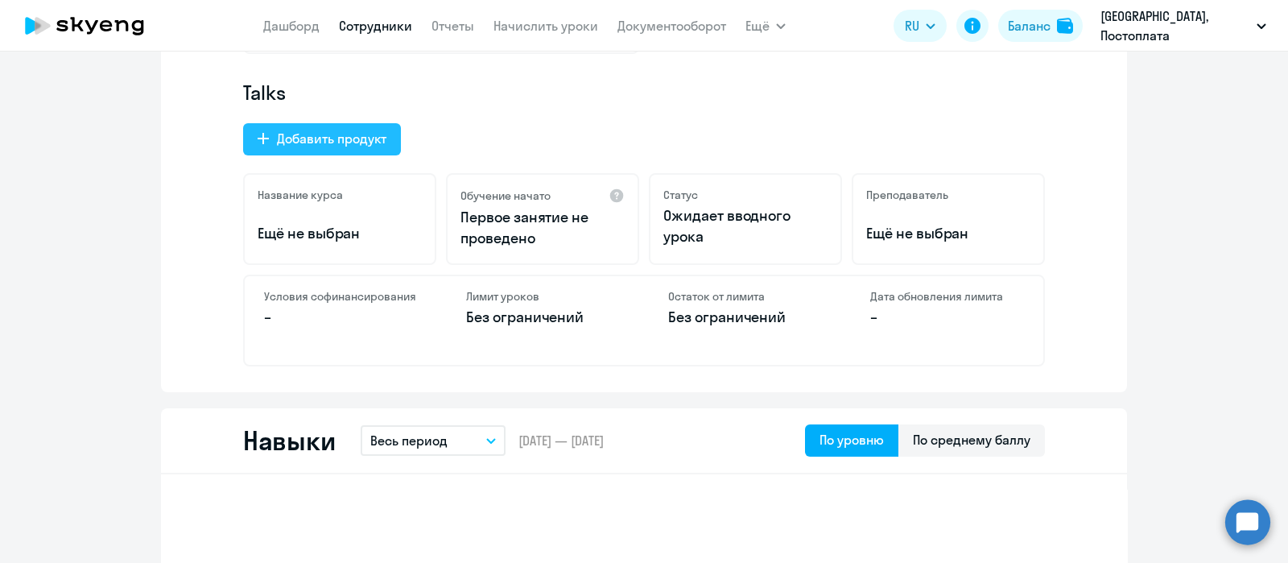
click at [294, 140] on div "Добавить продукт" at bounding box center [331, 138] width 109 height 19
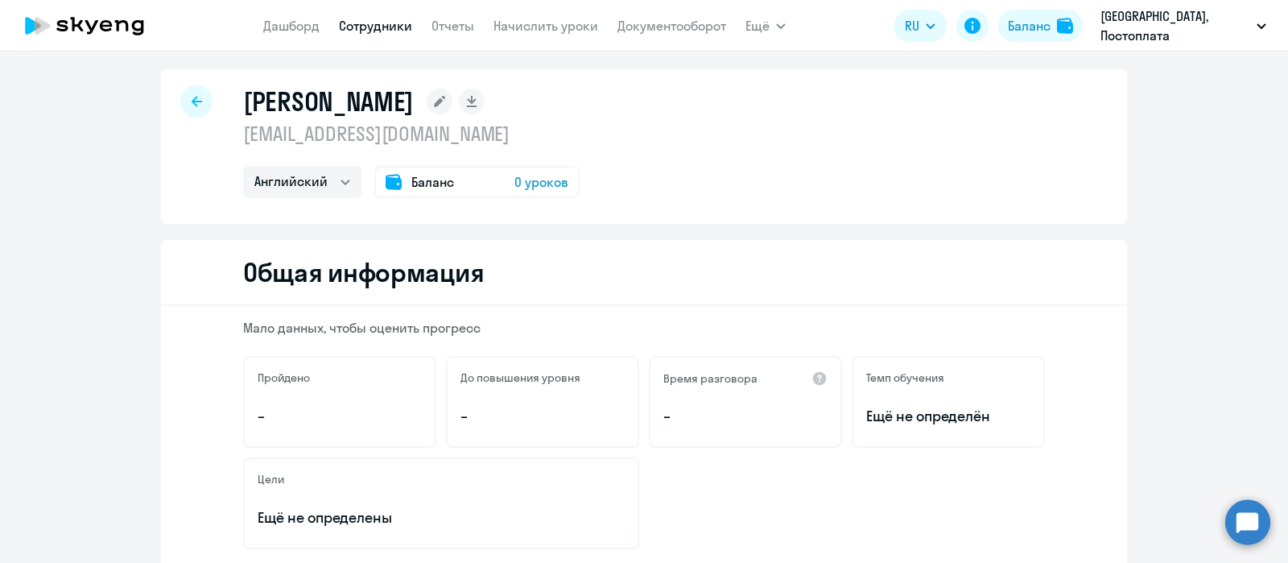
select select "english_adult_not_native_speaker_premium"
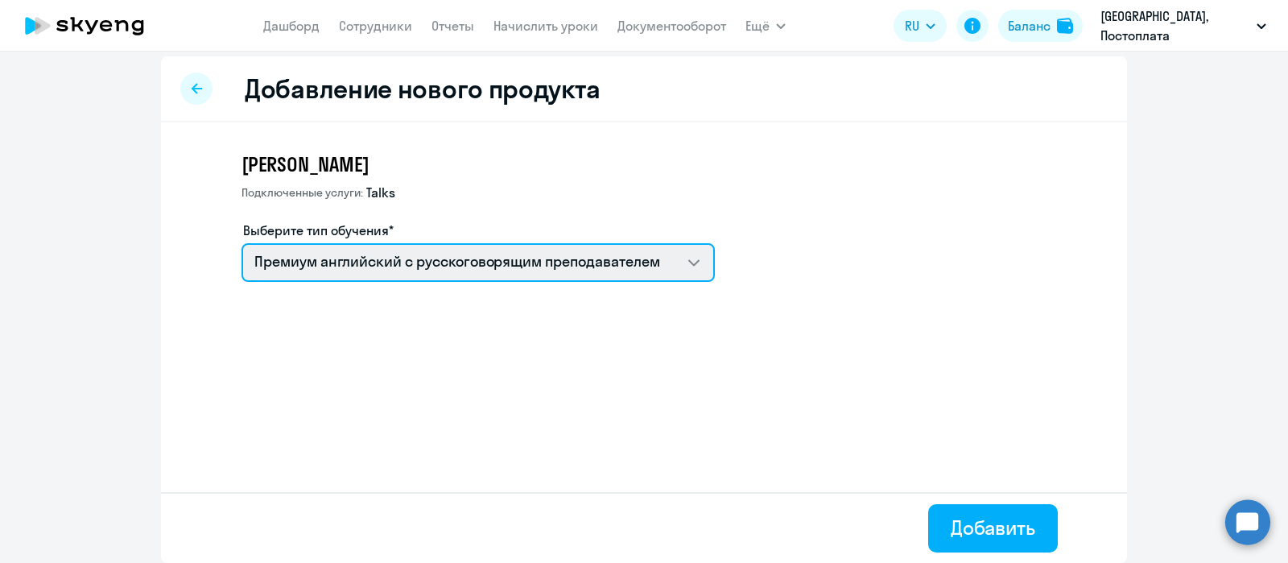
click at [377, 251] on select "Премиум английский с русскоговорящим преподавателем" at bounding box center [477, 262] width 473 height 39
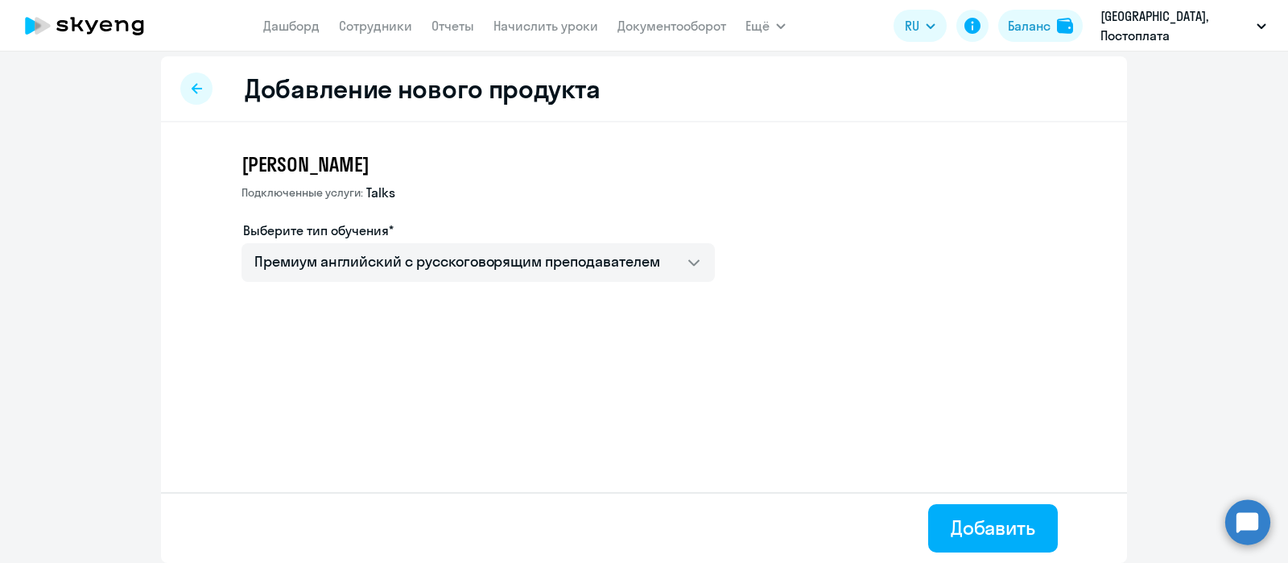
click at [495, 356] on div "[PERSON_NAME] Подключенные услуги: Talks Выберите тип обучения* Премиум английс…" at bounding box center [644, 259] width 966 height 274
click at [1012, 535] on div "Добавить" at bounding box center [992, 527] width 84 height 26
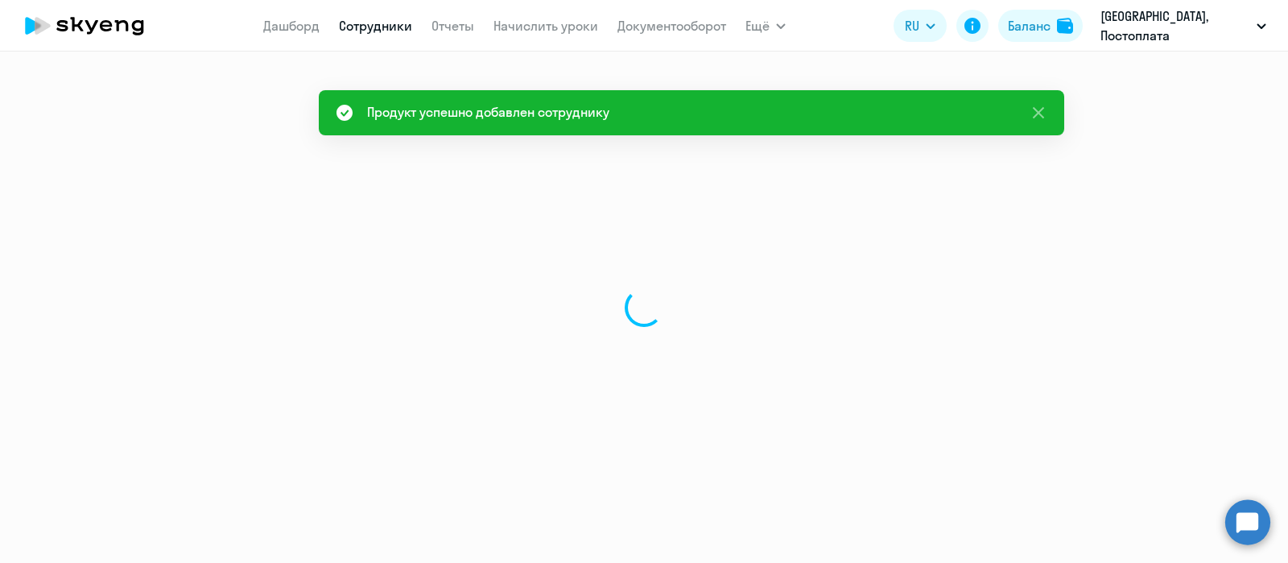
select select "english"
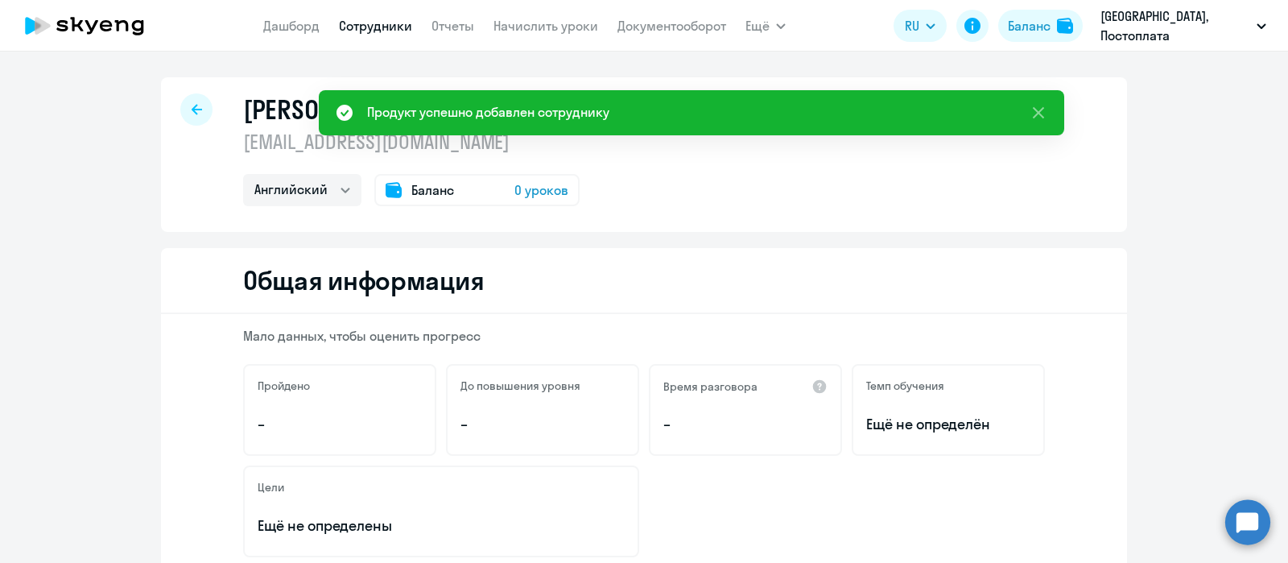
click at [375, 23] on link "Сотрудники" at bounding box center [375, 26] width 73 height 16
select select "30"
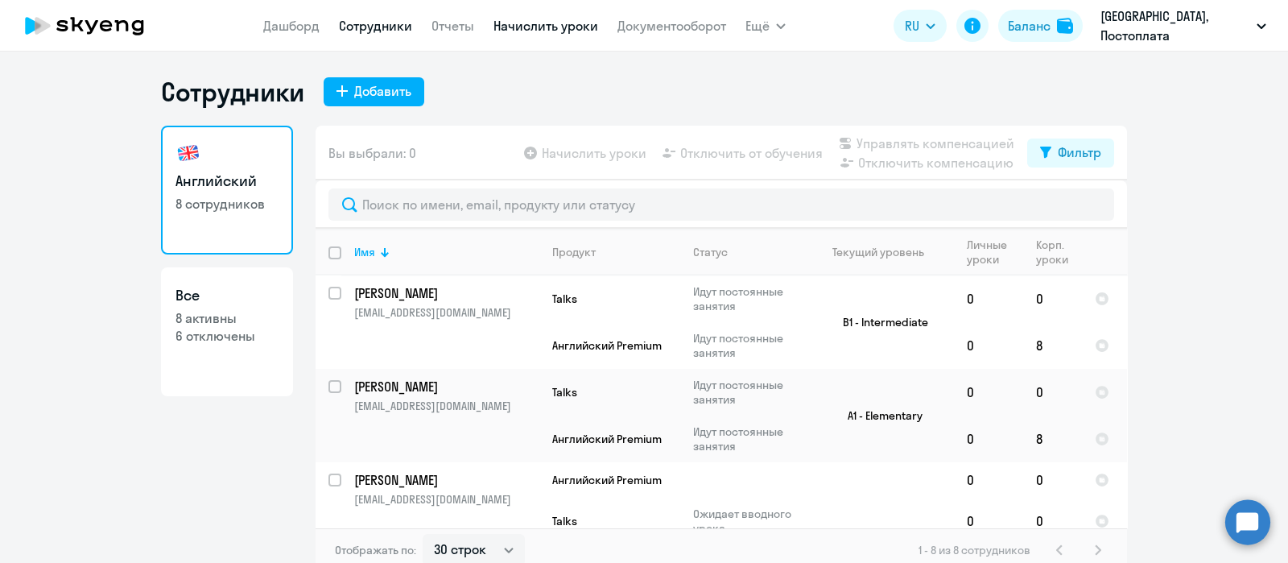
click at [543, 26] on link "Начислить уроки" at bounding box center [545, 26] width 105 height 16
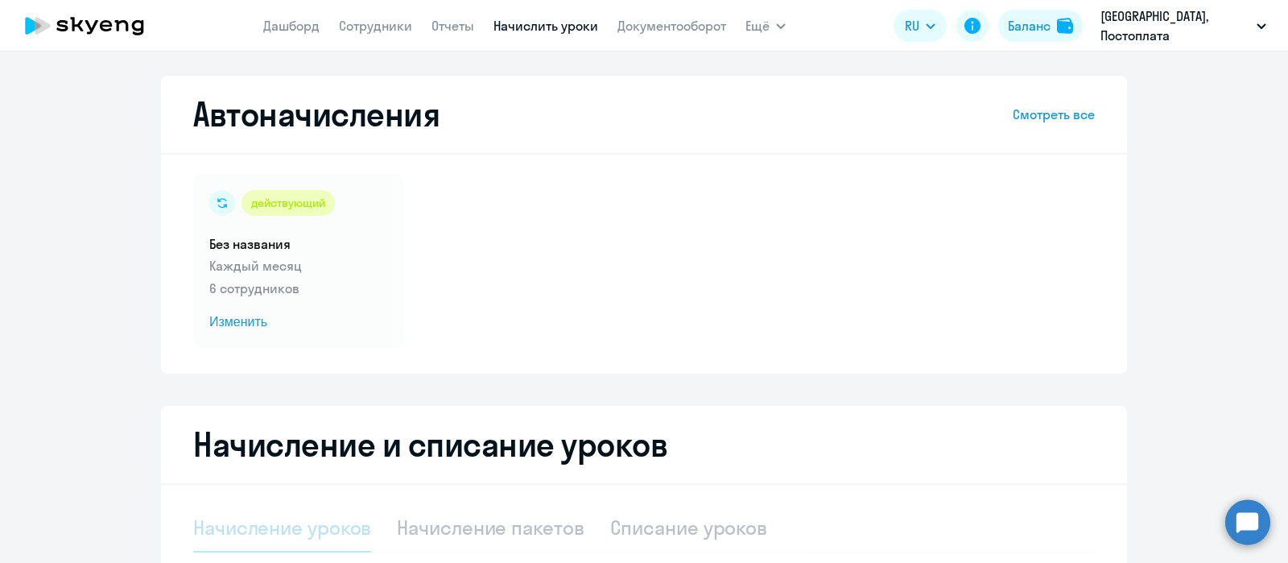
select select "10"
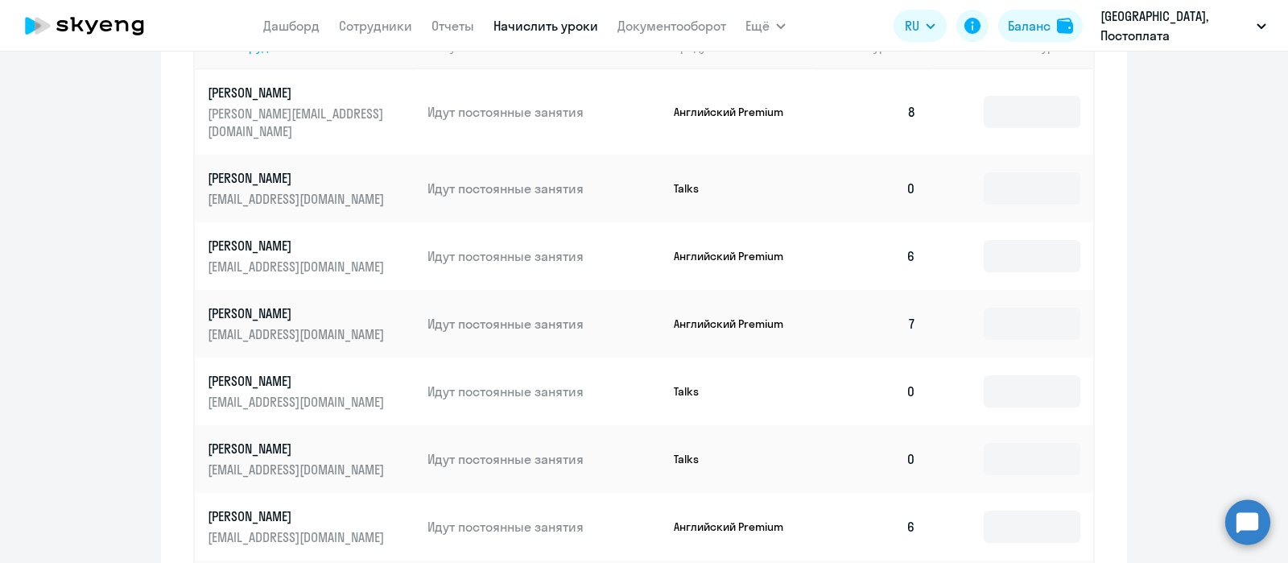
scroll to position [1020, 0]
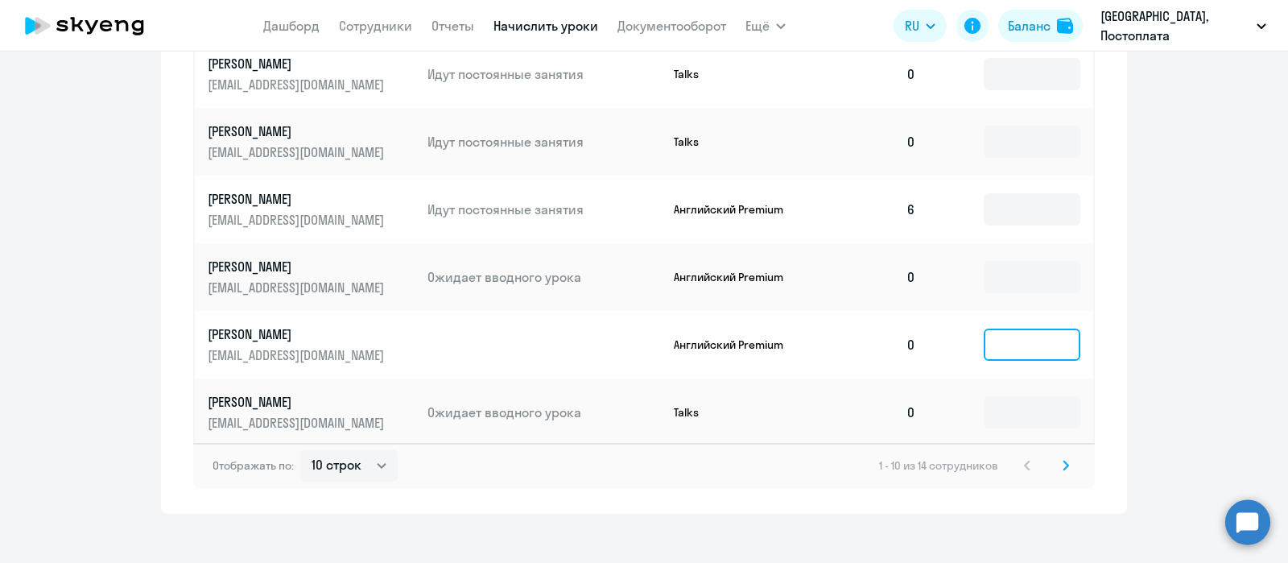
click at [998, 328] on input at bounding box center [1031, 344] width 97 height 32
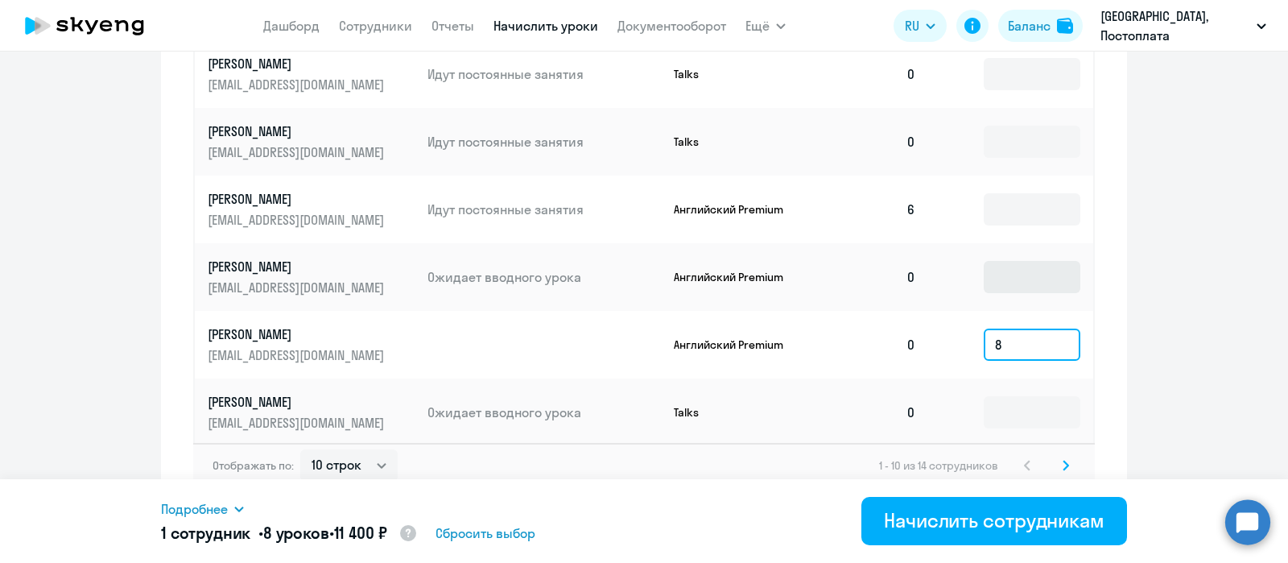
type input "8"
click at [1018, 261] on input at bounding box center [1031, 277] width 97 height 32
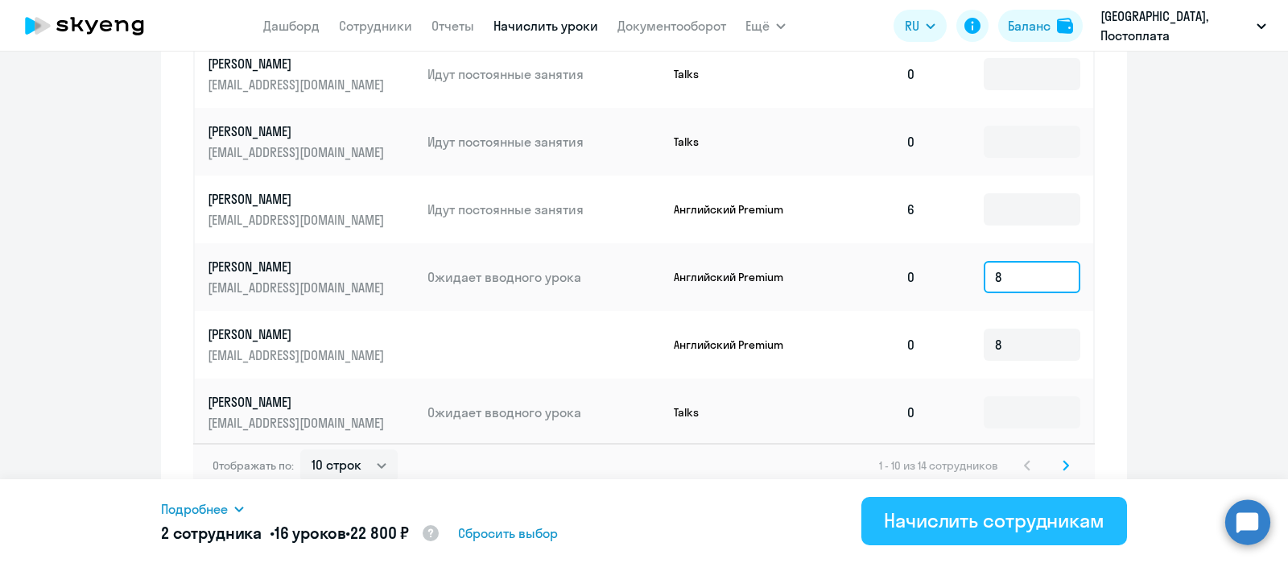
type input "8"
click at [998, 510] on div "Начислить сотрудникам" at bounding box center [994, 520] width 220 height 26
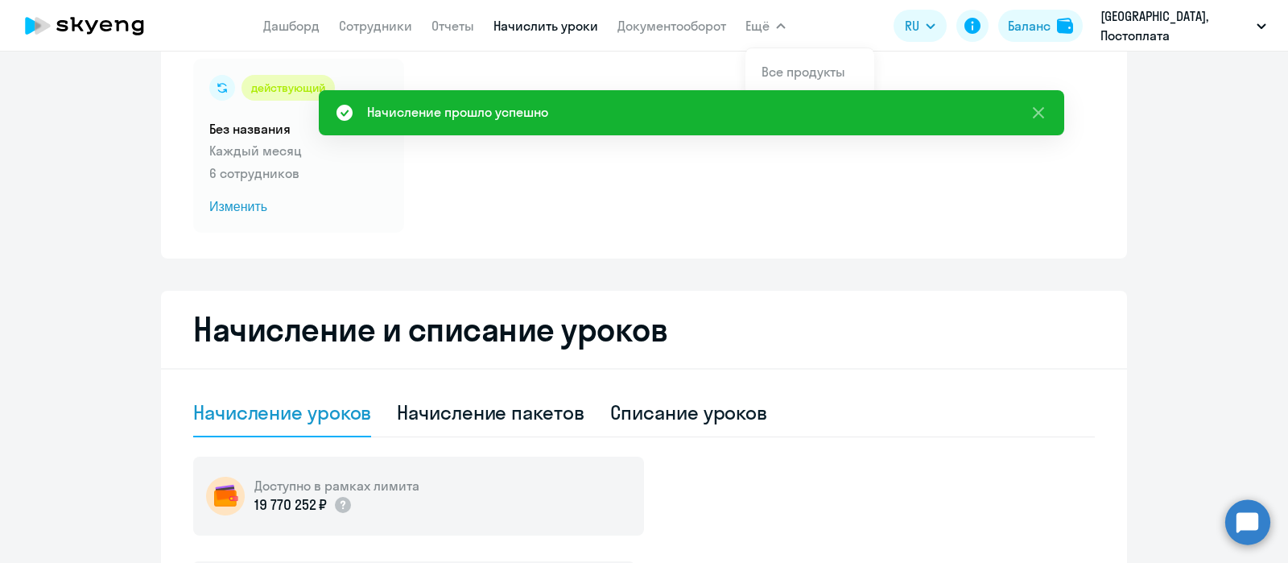
scroll to position [0, 0]
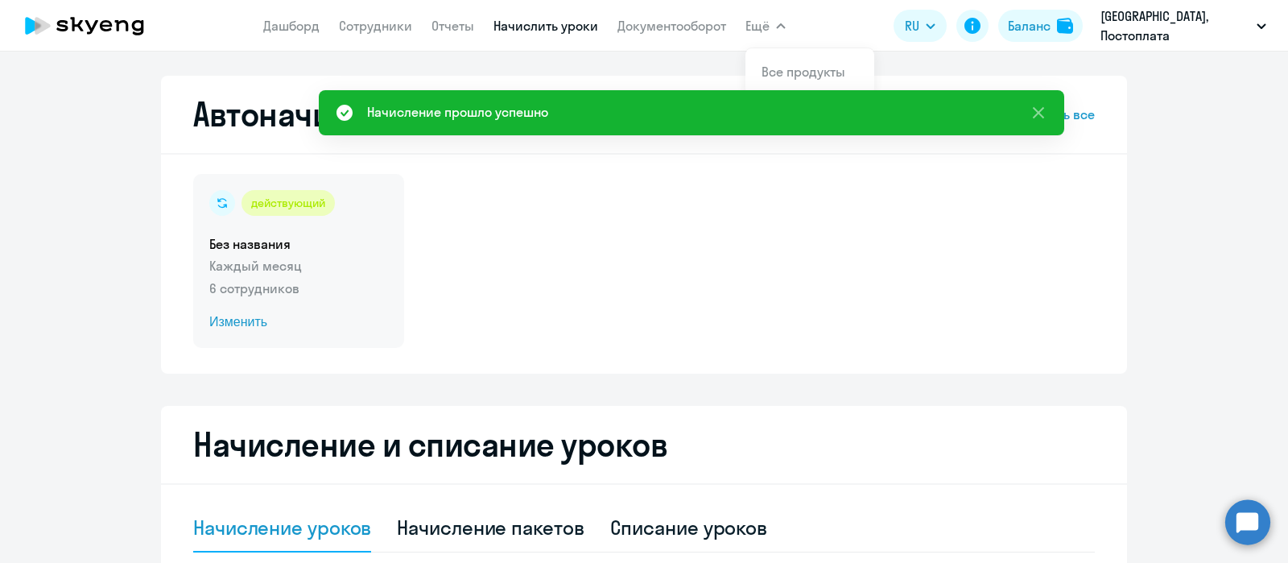
click at [274, 217] on div "действующий Без названия Каждый месяц 6 сотрудников Изменить" at bounding box center [298, 261] width 211 height 174
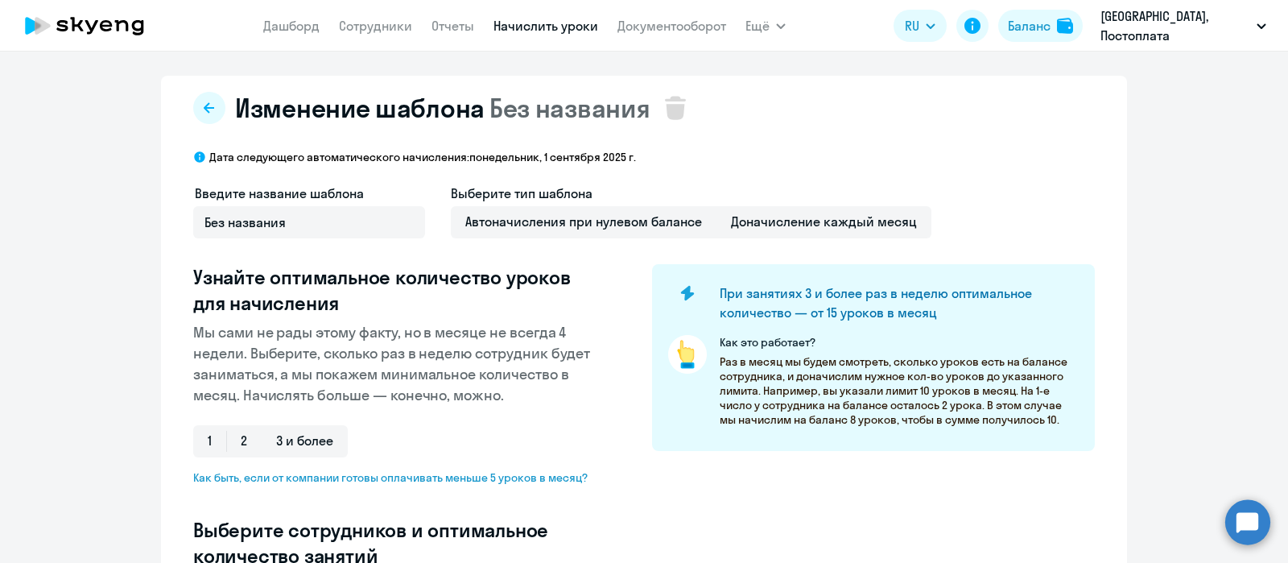
select select "10"
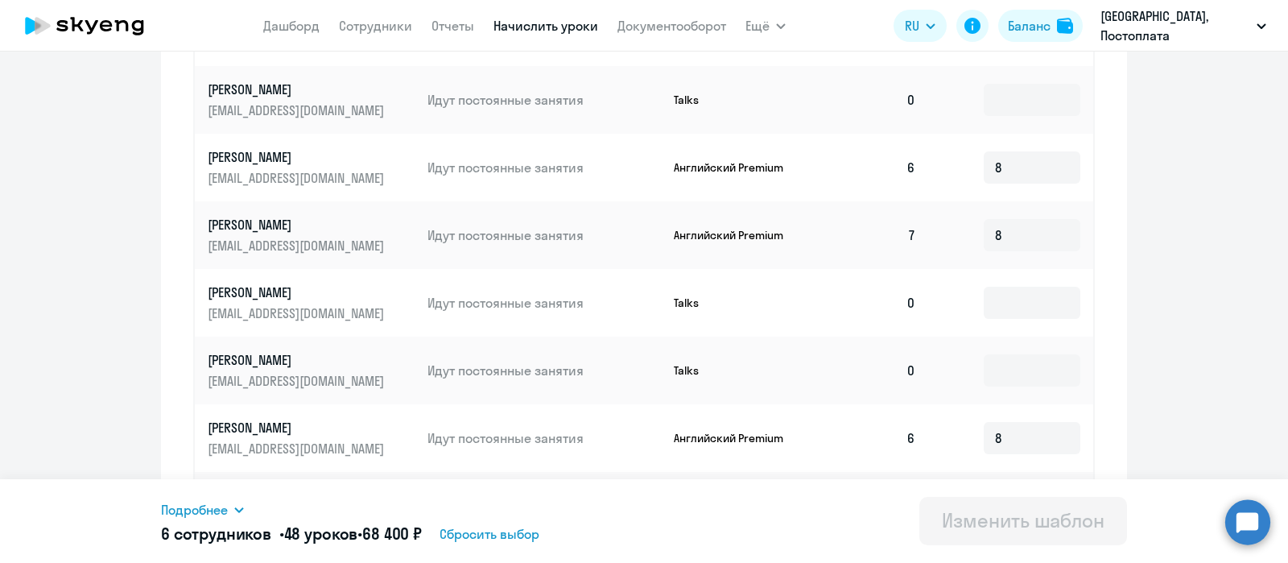
scroll to position [932, 0]
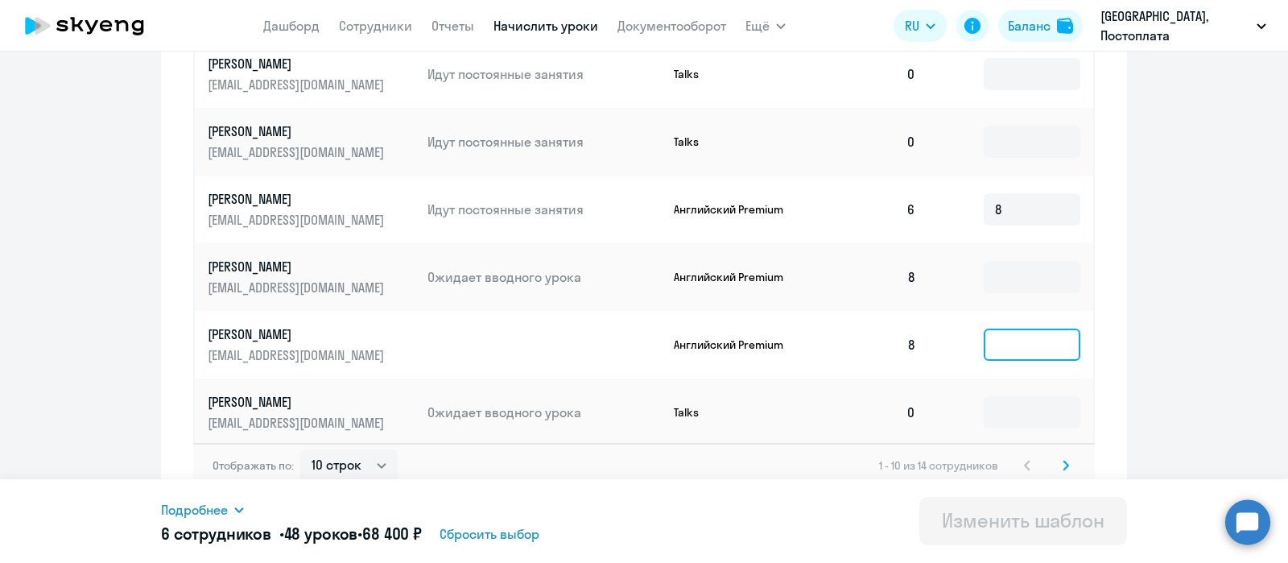
click at [986, 328] on input at bounding box center [1031, 344] width 97 height 32
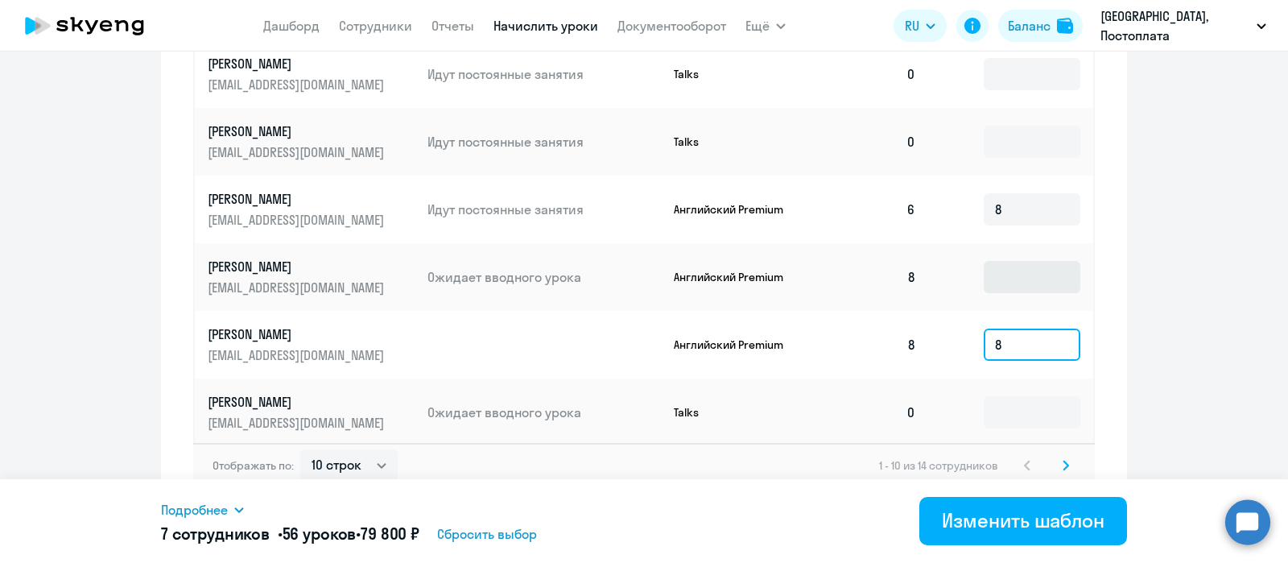
type input "8"
click at [998, 261] on input at bounding box center [1031, 277] width 97 height 32
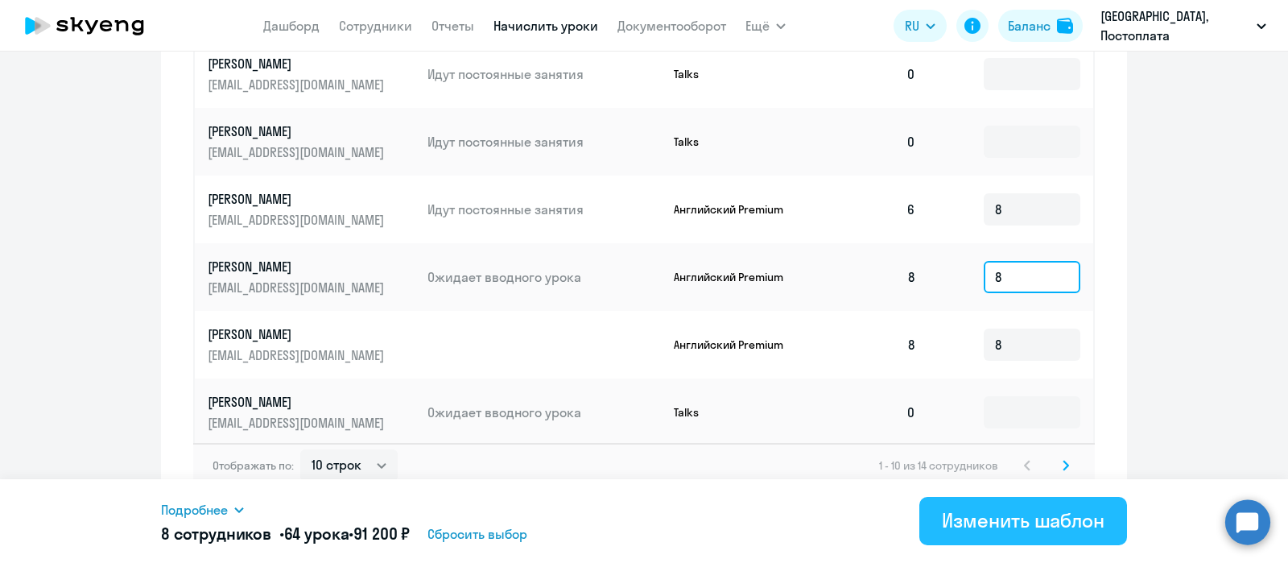
type input "8"
click at [1002, 517] on div "Изменить шаблон" at bounding box center [1023, 520] width 163 height 26
